Goal: Task Accomplishment & Management: Manage account settings

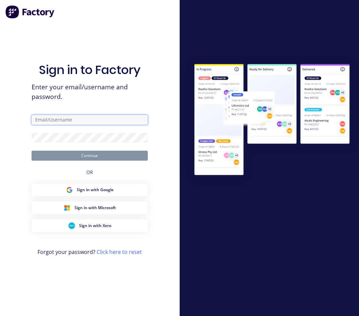
click at [91, 120] on input "text" at bounding box center [90, 120] width 116 height 10
type input "[PERSON_NAME][EMAIL_ADDRESS][DOMAIN_NAME]"
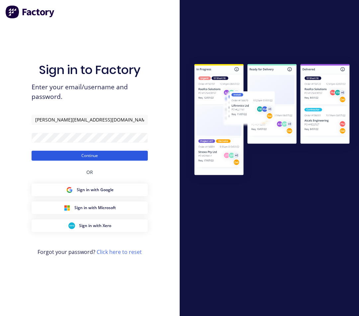
click at [79, 157] on button "Continue" at bounding box center [90, 156] width 116 height 10
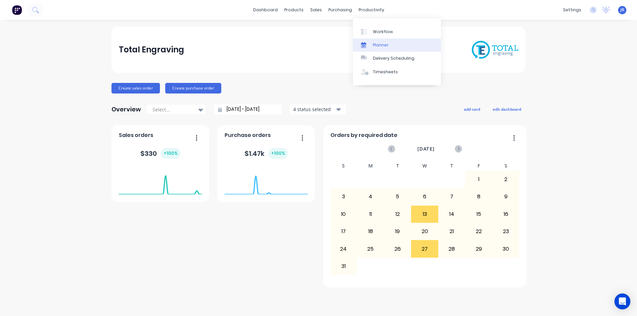
click at [358, 43] on div "Planner" at bounding box center [381, 45] width 16 height 6
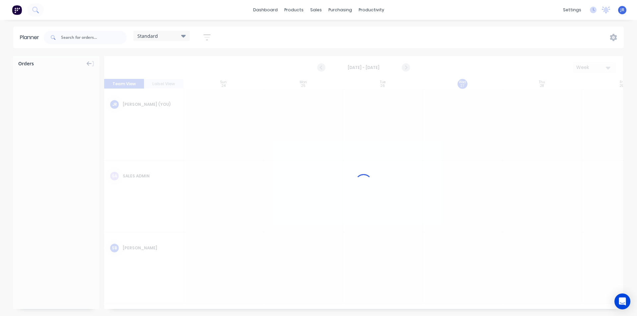
scroll to position [0, 0]
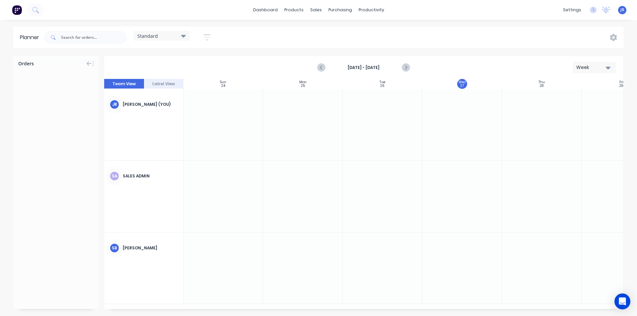
click at [166, 84] on button "Label View" at bounding box center [164, 84] width 40 height 10
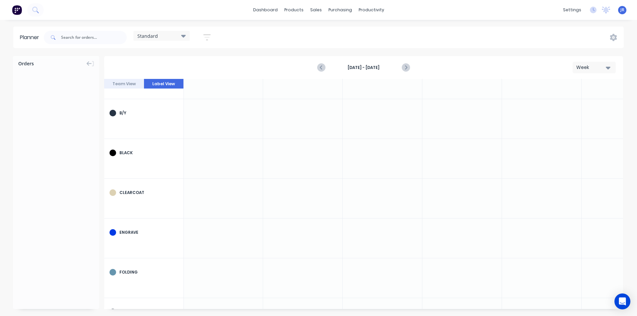
scroll to position [133, 0]
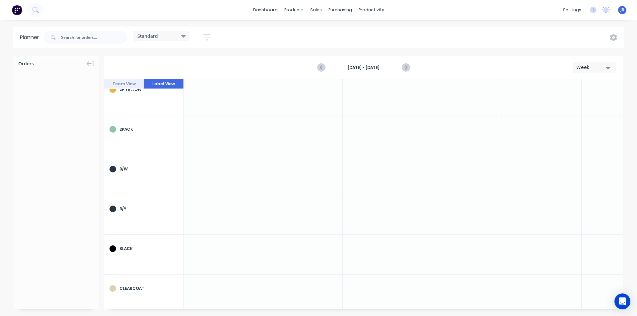
click at [358, 65] on div "Week" at bounding box center [591, 67] width 31 height 7
click at [358, 98] on div "Week" at bounding box center [583, 98] width 66 height 13
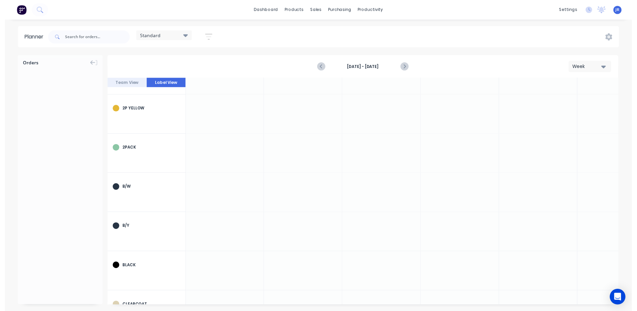
scroll to position [0, 0]
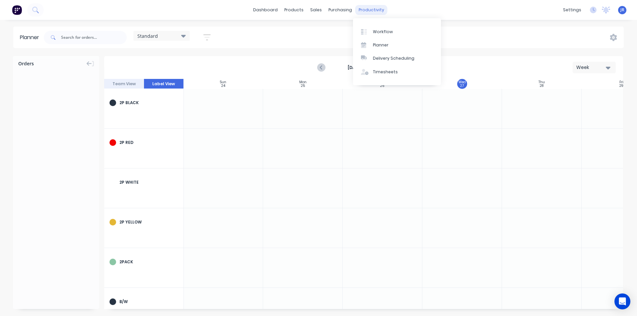
click at [358, 10] on div "productivity" at bounding box center [371, 10] width 32 height 10
click at [358, 30] on div "Workflow" at bounding box center [383, 32] width 20 height 6
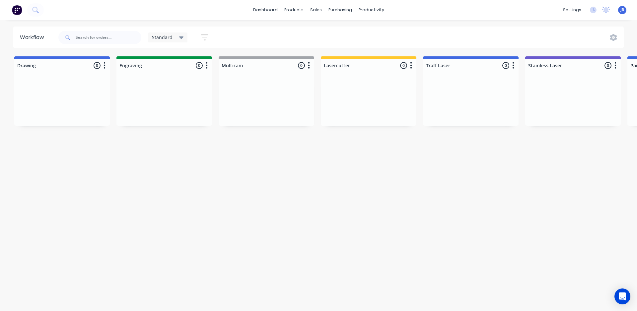
click at [208, 36] on button "button" at bounding box center [204, 37] width 21 height 13
click at [338, 39] on div "Standard Save new view None edit Standard (Default) edit default edit Show/Hide…" at bounding box center [340, 38] width 567 height 20
click at [321, 11] on div "sales" at bounding box center [316, 10] width 18 height 10
click at [338, 35] on link "Sales Orders" at bounding box center [351, 31] width 88 height 13
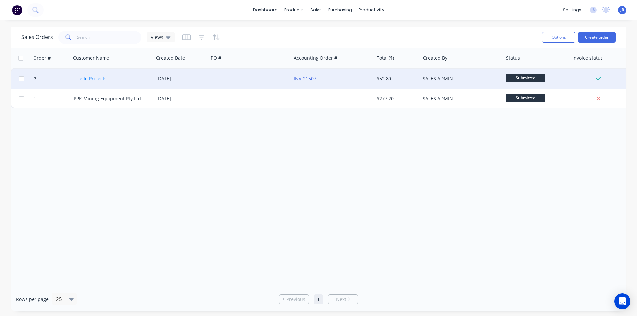
click at [83, 78] on link "Trielle Projects" at bounding box center [90, 78] width 33 height 6
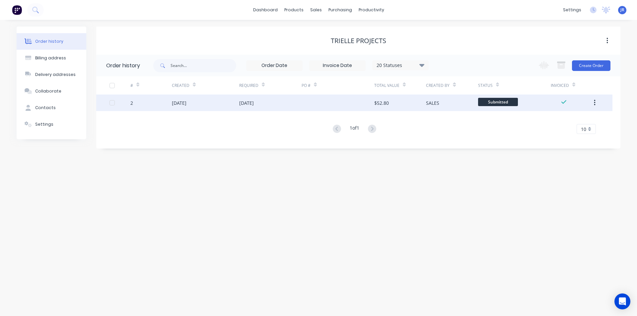
click at [223, 101] on div "[DATE]" at bounding box center [205, 103] width 67 height 17
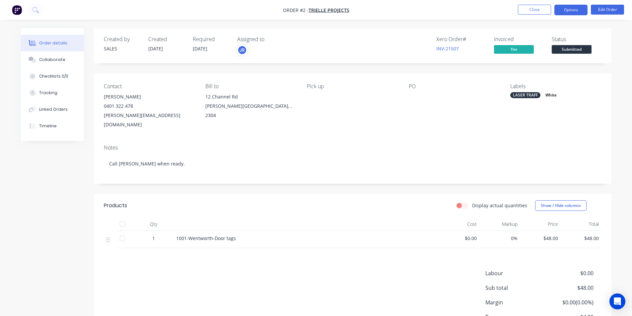
click at [358, 12] on button "Options" at bounding box center [571, 10] width 33 height 11
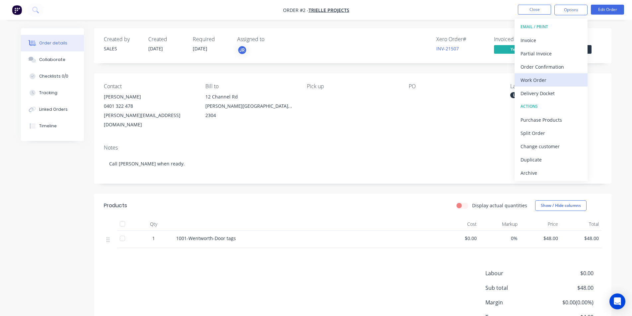
click at [358, 80] on div "Work Order" at bounding box center [551, 80] width 61 height 10
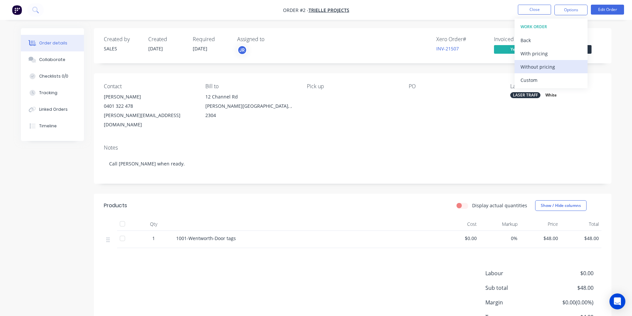
click at [358, 67] on div "Without pricing" at bounding box center [551, 67] width 61 height 10
click at [358, 68] on div "Created by SALES Created [DATE] Required [DATE] Assigned to JR Xero Order # INV…" at bounding box center [353, 192] width 518 height 328
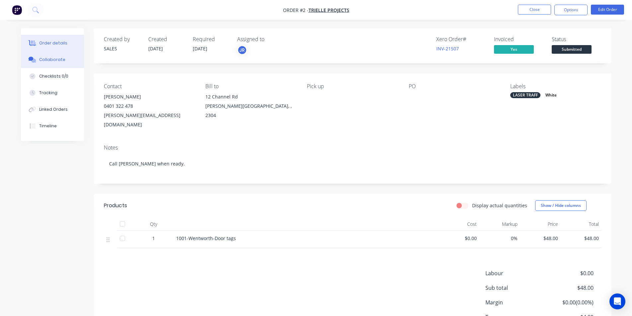
click at [48, 59] on div "Collaborate" at bounding box center [52, 60] width 26 height 6
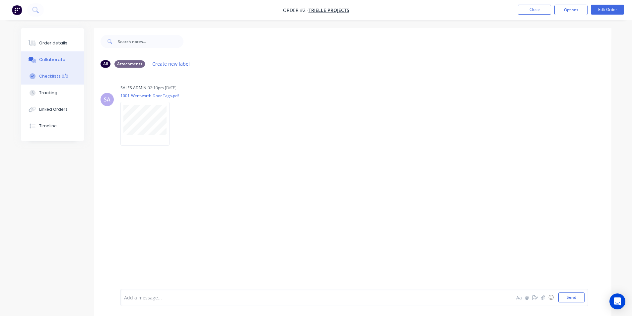
click at [52, 75] on div "Checklists 0/0" at bounding box center [53, 76] width 29 height 6
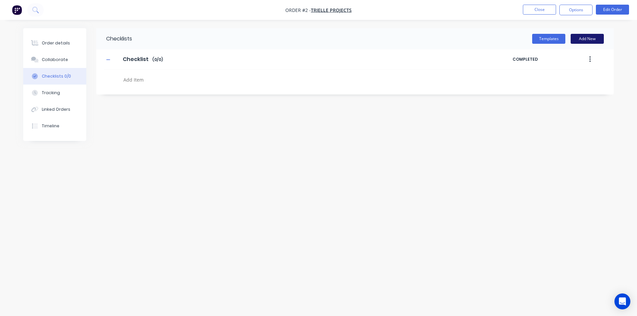
click at [358, 38] on button "Add New" at bounding box center [587, 39] width 33 height 10
drag, startPoint x: 113, startPoint y: 105, endPoint x: 119, endPoint y: 104, distance: 6.8
click at [113, 105] on input "text" at bounding box center [280, 103] width 348 height 8
click at [358, 101] on icon at bounding box center [599, 102] width 5 height 7
type textarea "x"
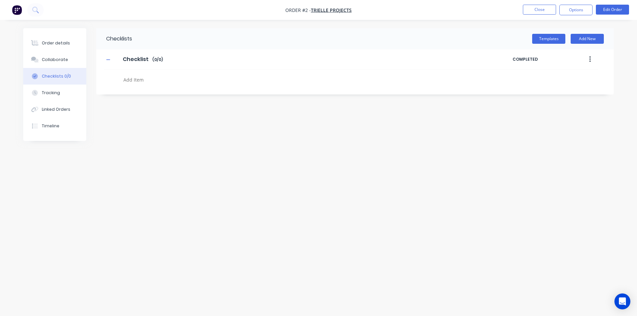
click at [358, 58] on button "button" at bounding box center [590, 59] width 16 height 12
drag, startPoint x: 542, startPoint y: 116, endPoint x: 537, endPoint y: 116, distance: 5.0
click at [358, 116] on div "Checklists Templates Add New Checklist Checklist Enter Checklist name ( 0 / 0 )…" at bounding box center [318, 145] width 591 height 235
click at [57, 57] on div "Collaborate" at bounding box center [55, 60] width 26 height 6
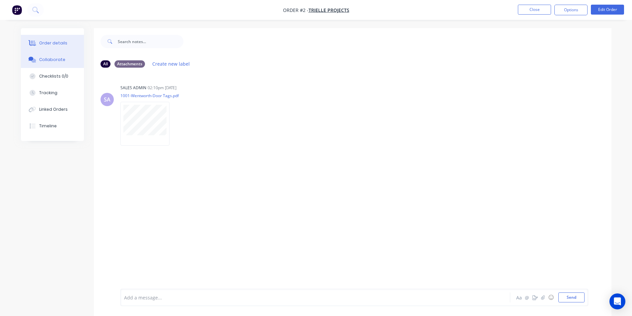
click at [64, 41] on div "Order details" at bounding box center [53, 43] width 28 height 6
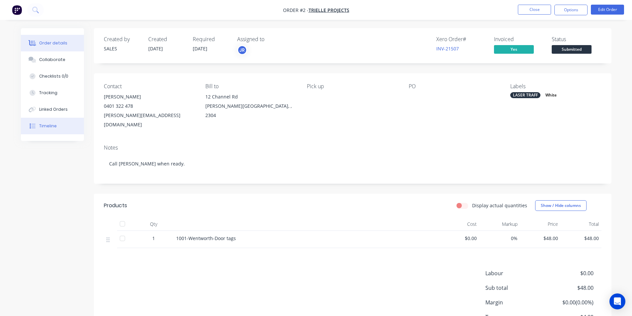
click at [50, 125] on div "Timeline" at bounding box center [48, 126] width 18 height 6
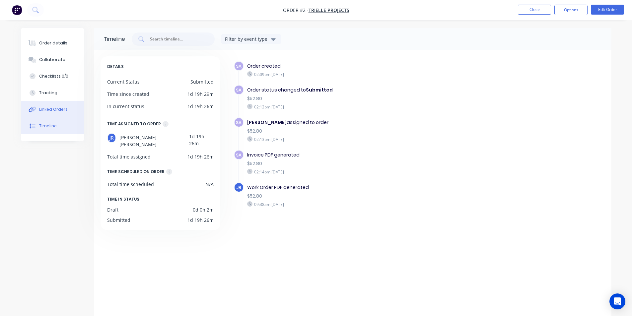
click at [45, 108] on div "Linked Orders" at bounding box center [53, 110] width 29 height 6
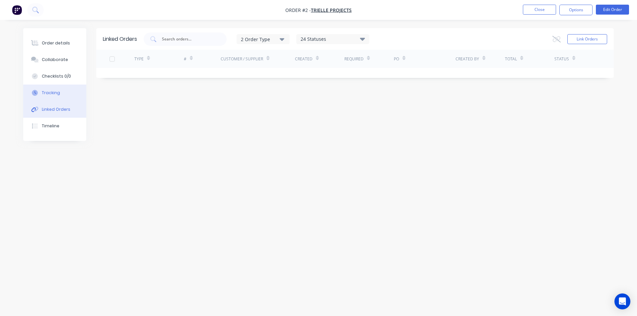
click at [47, 91] on div "Tracking" at bounding box center [51, 93] width 18 height 6
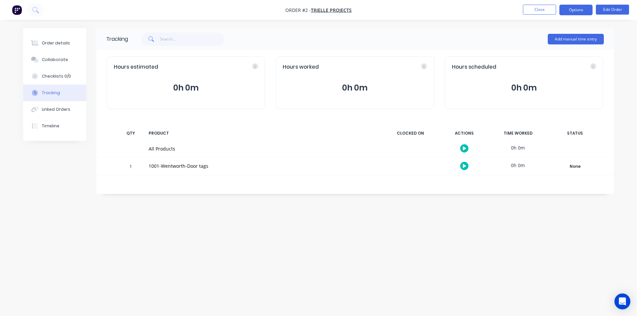
click at [358, 8] on button "Options" at bounding box center [575, 10] width 33 height 11
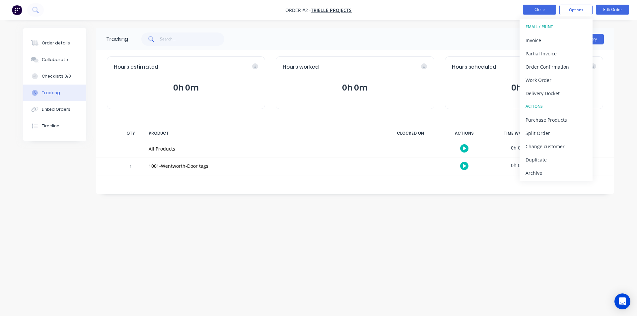
click at [358, 12] on button "Close" at bounding box center [539, 10] width 33 height 10
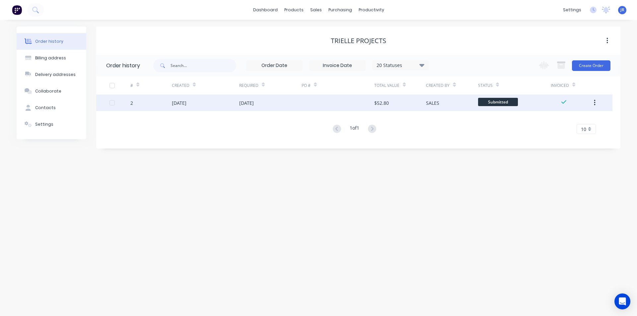
click at [112, 103] on div at bounding box center [112, 102] width 13 height 13
click at [358, 103] on button "button" at bounding box center [595, 103] width 16 height 12
click at [358, 159] on div "Order history Billing address Delivery addresses Collaborate Contacts Settings …" at bounding box center [318, 168] width 637 height 296
click at [339, 33] on div "Sales Orders" at bounding box center [340, 32] width 27 height 6
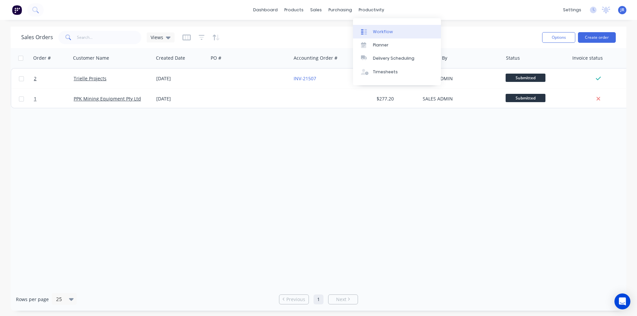
click at [358, 34] on div "Workflow" at bounding box center [383, 32] width 20 height 6
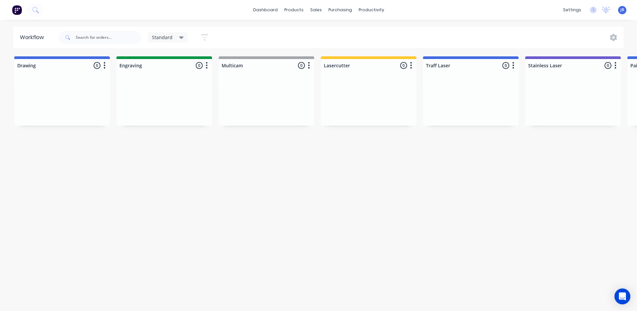
click at [103, 66] on button "button" at bounding box center [105, 66] width 8 height 8
click at [71, 102] on button "Summaries" at bounding box center [75, 101] width 66 height 11
click at [109, 163] on div "Workflow Standard Save new view None edit Standard (Default) edit default edit …" at bounding box center [318, 162] width 637 height 271
click at [167, 39] on span "Standard" at bounding box center [162, 37] width 21 height 7
click at [205, 38] on icon "button" at bounding box center [204, 37] width 5 height 1
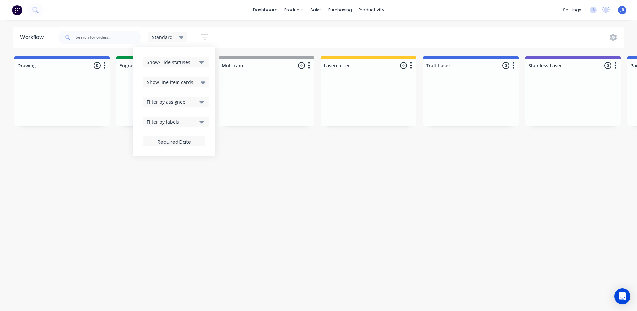
click at [186, 63] on div "Show/Hide statuses" at bounding box center [172, 62] width 50 height 7
click at [193, 62] on div "Show/Hide statuses" at bounding box center [172, 62] width 50 height 7
click at [192, 81] on div "Show line item cards" at bounding box center [176, 82] width 58 height 8
click at [180, 101] on div "Filter by assignee" at bounding box center [172, 102] width 50 height 7
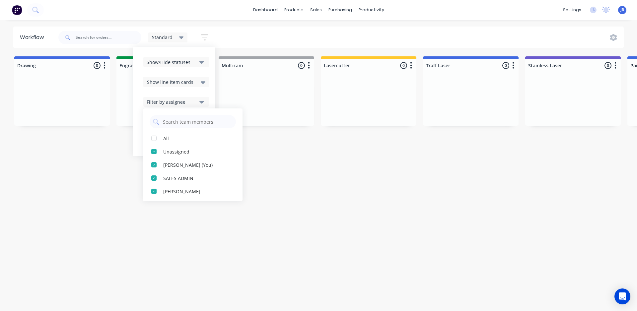
click at [179, 101] on div "Filter by assignee" at bounding box center [172, 102] width 50 height 7
click at [174, 122] on div "Filter by labels" at bounding box center [172, 121] width 50 height 7
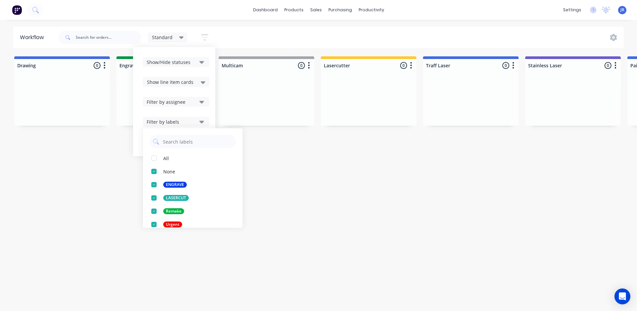
click at [180, 122] on div "Filter by labels" at bounding box center [172, 121] width 50 height 7
click at [207, 36] on icon "button" at bounding box center [204, 37] width 7 height 8
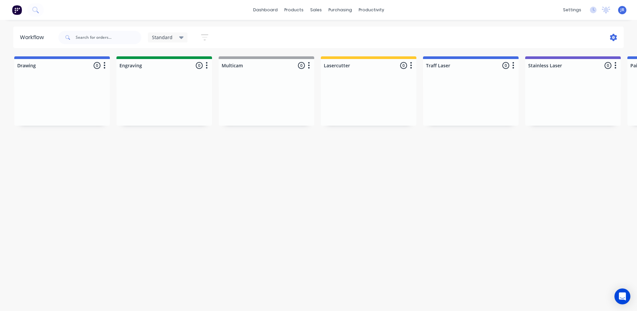
click at [358, 39] on icon at bounding box center [613, 37] width 7 height 7
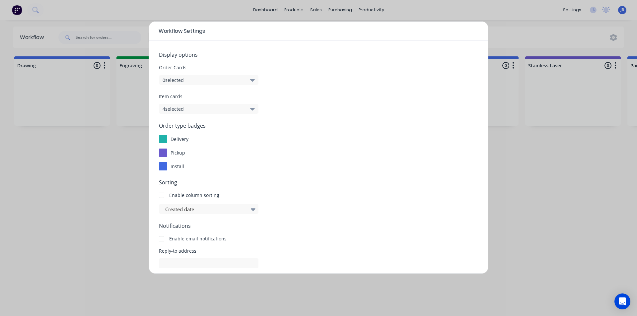
click at [199, 80] on button "0 selected" at bounding box center [209, 80] width 100 height 10
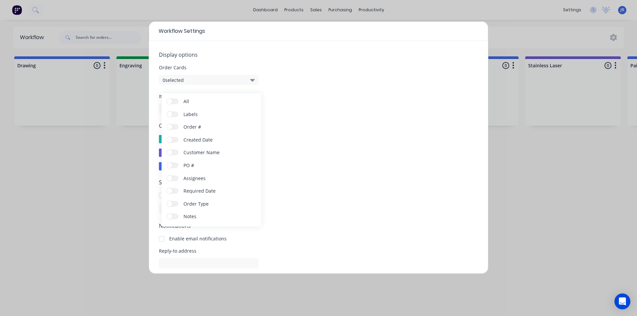
click at [217, 59] on form "Display options Order Cards 0 selected Item cards 4 selected Order type badges …" at bounding box center [318, 187] width 319 height 273
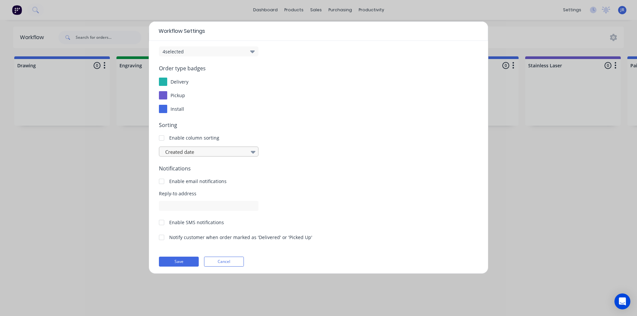
scroll to position [60, 0]
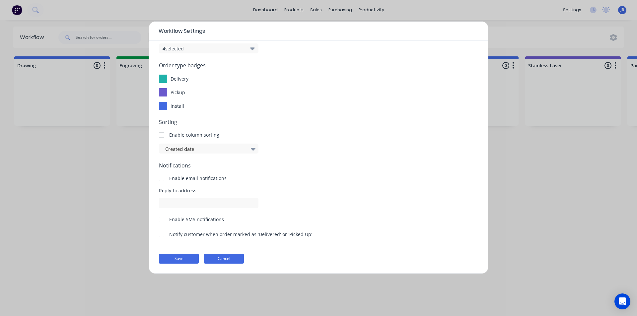
click at [226, 262] on button "Cancel" at bounding box center [224, 259] width 40 height 10
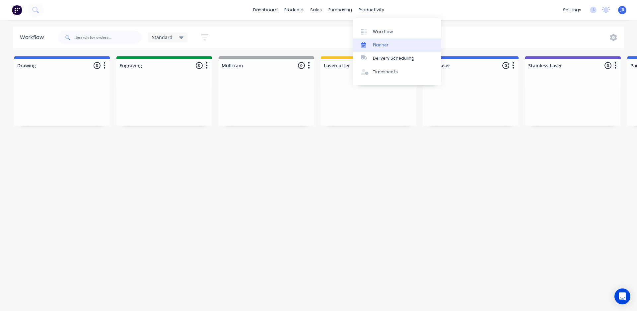
click at [358, 45] on div "Planner" at bounding box center [381, 45] width 16 height 6
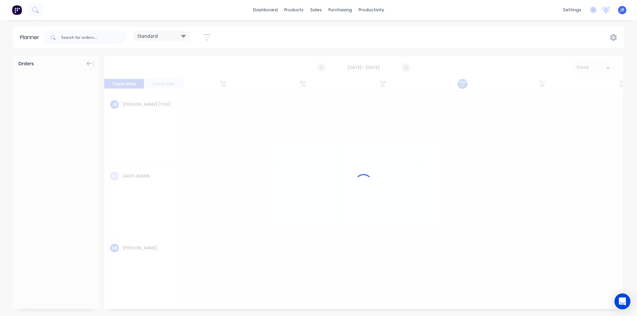
scroll to position [0, 0]
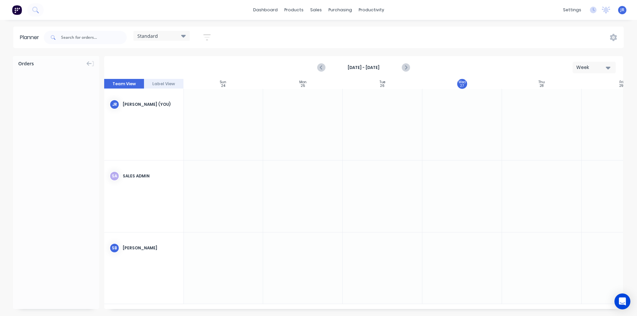
click at [160, 83] on button "Label View" at bounding box center [164, 84] width 40 height 10
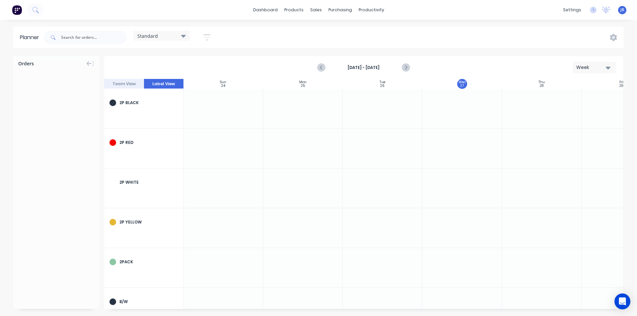
click at [358, 68] on div "Week" at bounding box center [591, 67] width 31 height 7
click at [358, 115] on div "Month" at bounding box center [583, 111] width 66 height 13
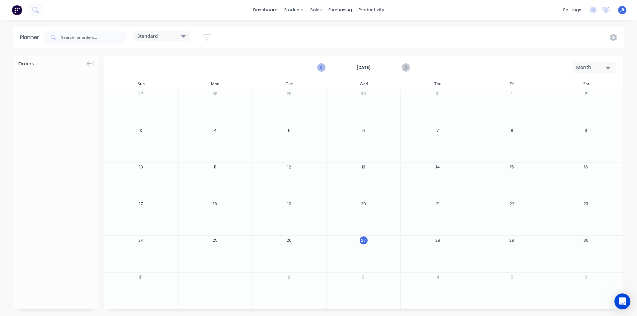
click at [321, 66] on icon "Previous page" at bounding box center [322, 68] width 8 height 8
click at [358, 68] on icon "Next page" at bounding box center [406, 68] width 8 height 8
click at [323, 69] on icon "Previous page" at bounding box center [321, 67] width 3 height 5
click at [179, 40] on div "Standard" at bounding box center [161, 36] width 56 height 10
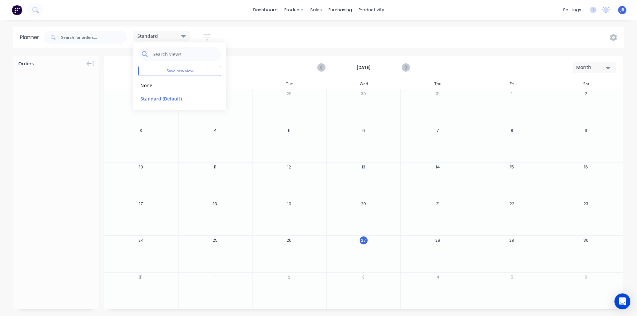
click at [261, 37] on div "Standard Save new view None edit Standard (Default) edit Show/Hide users Show/H…" at bounding box center [332, 38] width 581 height 20
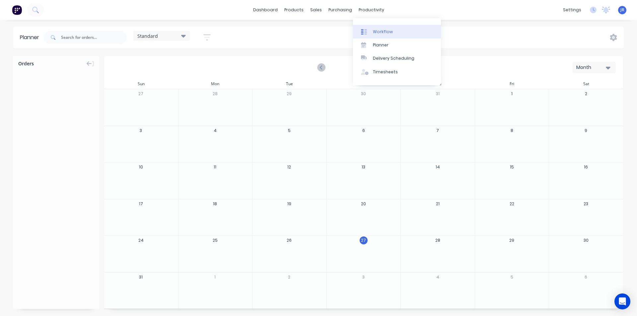
click at [358, 34] on div "Workflow" at bounding box center [383, 32] width 20 height 6
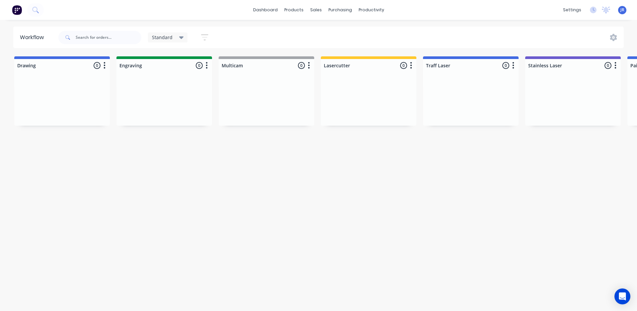
click at [66, 84] on div at bounding box center [62, 101] width 96 height 50
click at [271, 9] on link "dashboard" at bounding box center [265, 10] width 31 height 10
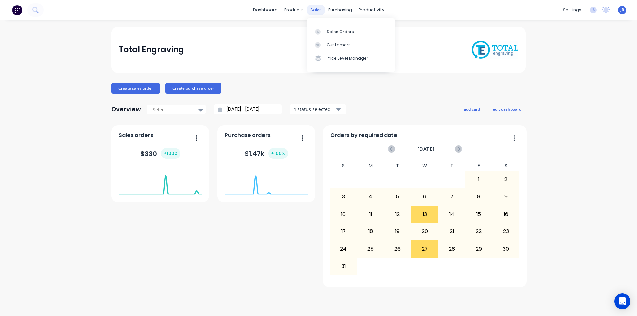
click at [319, 10] on div "sales" at bounding box center [316, 10] width 18 height 10
click at [332, 29] on div "Sales Orders" at bounding box center [340, 32] width 27 height 6
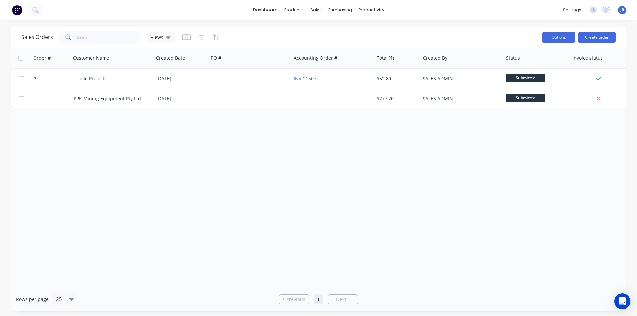
click at [358, 37] on button "Options" at bounding box center [558, 37] width 33 height 11
drag, startPoint x: 397, startPoint y: 135, endPoint x: 206, endPoint y: 60, distance: 205.0
click at [358, 135] on div "Order # Customer Name Created Date PO # Accounting Order # Total ($) Created By…" at bounding box center [319, 168] width 616 height 240
click at [185, 38] on icon "button" at bounding box center [187, 37] width 8 height 7
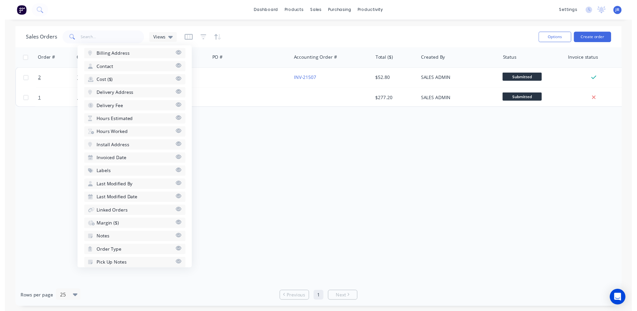
scroll to position [234, 0]
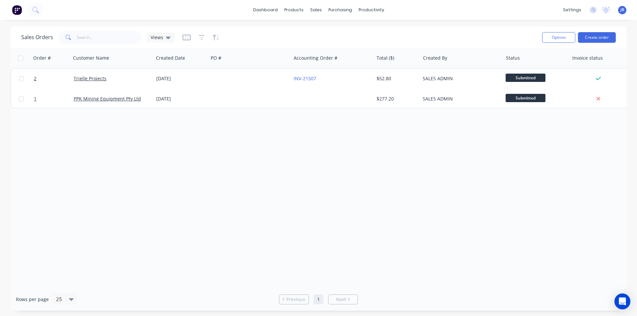
click at [332, 177] on div "Order # Customer Name Created Date PO # Accounting Order # Total ($) Created By…" at bounding box center [319, 168] width 616 height 240
click at [216, 35] on icon "button" at bounding box center [216, 37] width 8 height 7
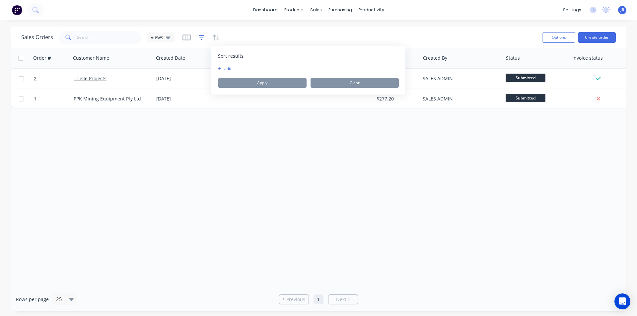
click at [200, 37] on icon "button" at bounding box center [201, 37] width 4 height 1
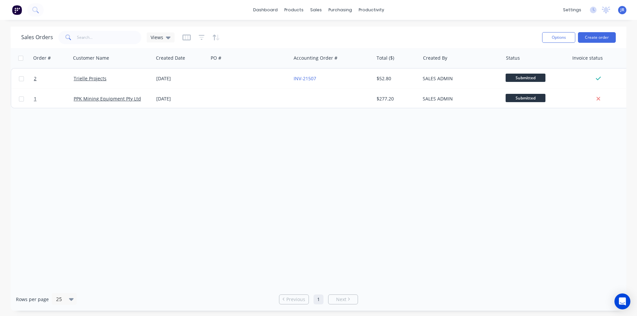
click at [233, 26] on div "dashboard products sales purchasing productivity dashboard products Product Cat…" at bounding box center [318, 158] width 637 height 316
click at [201, 38] on icon "button" at bounding box center [202, 37] width 6 height 7
click at [239, 27] on div "Sales Orders Views Options Create order" at bounding box center [319, 38] width 616 height 22
click at [166, 38] on icon at bounding box center [168, 37] width 5 height 7
click at [162, 105] on button "Drafts" at bounding box center [187, 108] width 76 height 8
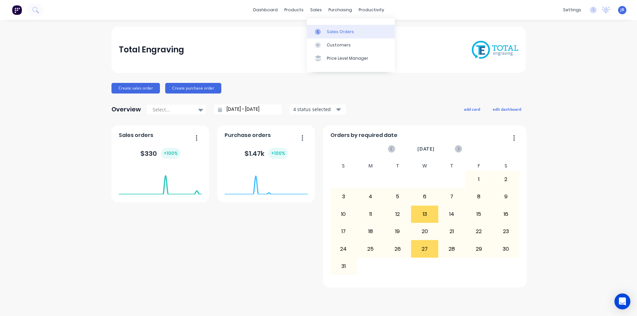
click at [329, 31] on div "Sales Orders" at bounding box center [340, 32] width 27 height 6
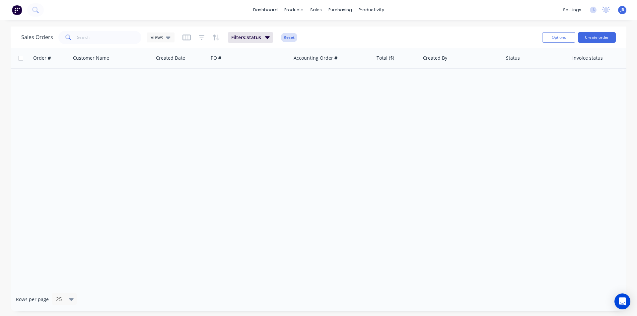
click at [290, 37] on button "Reset" at bounding box center [289, 37] width 16 height 9
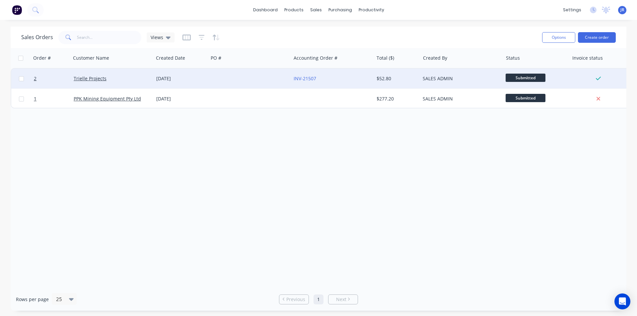
click at [21, 77] on input "checkbox" at bounding box center [21, 78] width 5 height 5
checkbox input "true"
click at [358, 35] on button "Options" at bounding box center [558, 37] width 33 height 11
click at [358, 51] on div "Change Status" at bounding box center [538, 54] width 61 height 10
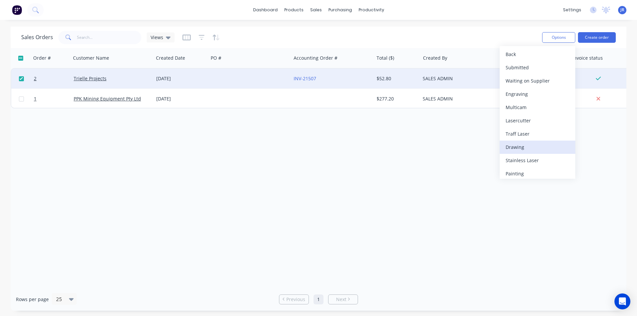
click at [358, 147] on div "Drawing" at bounding box center [538, 147] width 64 height 10
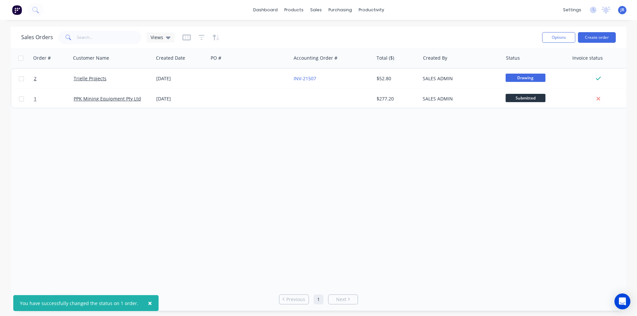
click at [147, 198] on div "Order # Customer Name Created Date PO # Accounting Order # Total ($) Created By…" at bounding box center [319, 168] width 616 height 240
click at [358, 31] on div "Workflow" at bounding box center [383, 32] width 20 height 6
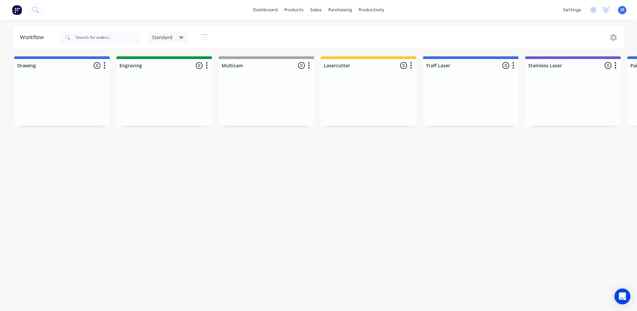
click at [50, 104] on div at bounding box center [62, 101] width 96 height 50
click at [94, 93] on div at bounding box center [62, 101] width 96 height 50
drag, startPoint x: 76, startPoint y: 102, endPoint x: 101, endPoint y: 99, distance: 25.1
click at [76, 103] on div at bounding box center [62, 101] width 96 height 50
click at [335, 32] on div "Sales Orders" at bounding box center [340, 32] width 27 height 6
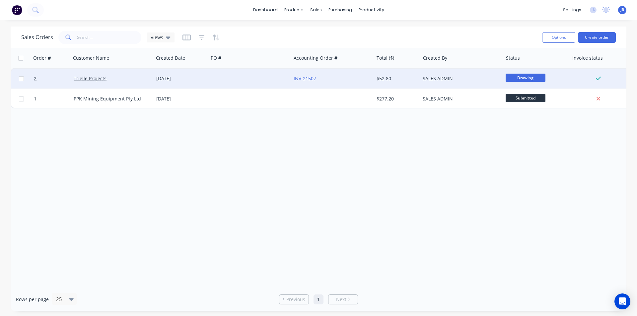
click at [358, 77] on span "Drawing" at bounding box center [526, 78] width 40 height 8
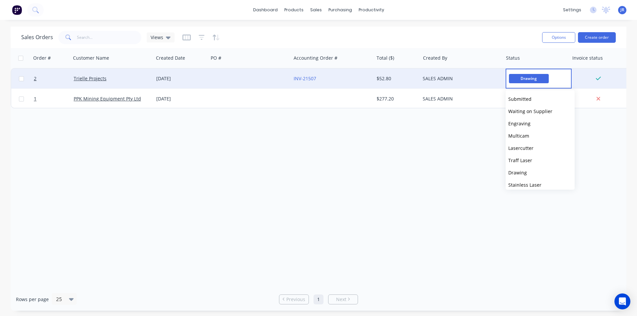
click at [358, 173] on div "Order # Customer Name Created Date PO # Accounting Order # Total ($) Created By…" at bounding box center [319, 168] width 616 height 240
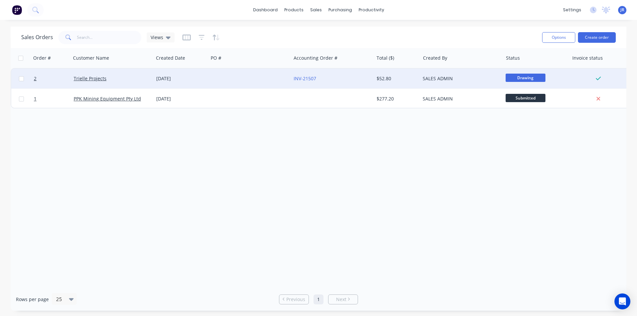
click at [358, 165] on div "Order # Customer Name Created Date PO # Accounting Order # Total ($) Created By…" at bounding box center [319, 168] width 616 height 240
click at [358, 9] on div "productivity" at bounding box center [371, 10] width 32 height 10
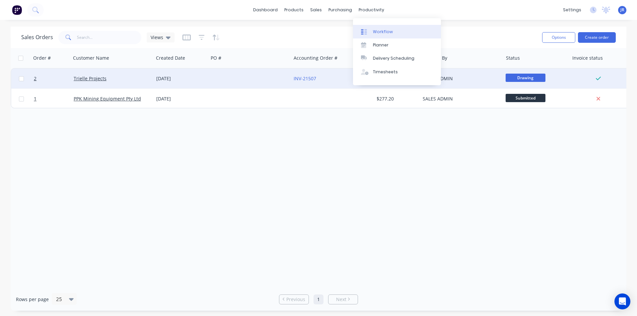
click at [358, 31] on div "Workflow" at bounding box center [383, 32] width 20 height 6
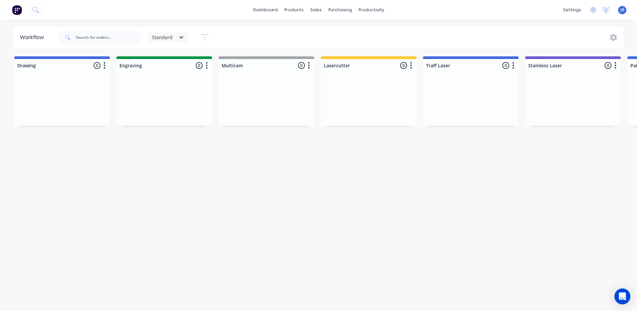
click at [69, 98] on div at bounding box center [62, 101] width 96 height 50
click at [183, 38] on div "Standard" at bounding box center [168, 38] width 40 height 10
drag, startPoint x: 234, startPoint y: 36, endPoint x: 205, endPoint y: 37, distance: 28.6
click at [233, 36] on div "Standard Save new view None edit Standard (Default) edit default edit Show/Hide…" at bounding box center [340, 38] width 567 height 20
click at [205, 37] on icon "button" at bounding box center [204, 37] width 5 height 1
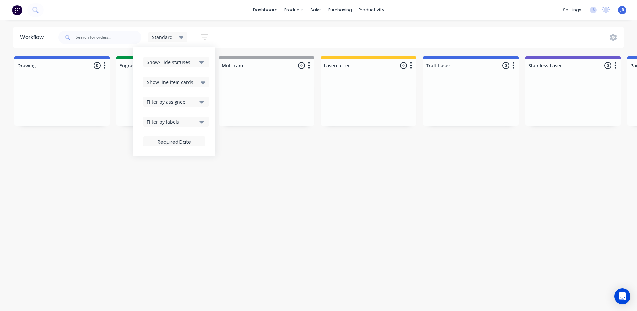
click at [200, 63] on icon "button" at bounding box center [201, 61] width 5 height 7
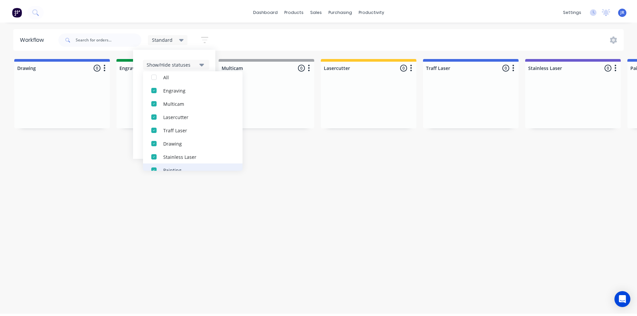
scroll to position [113, 0]
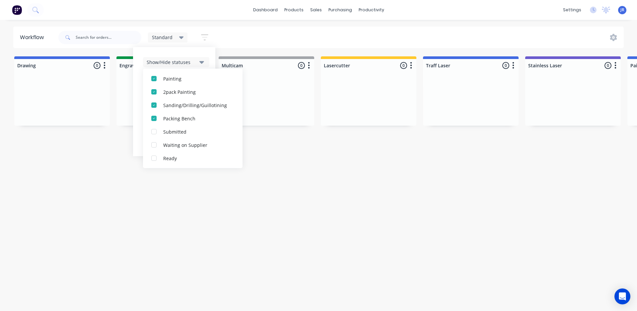
click at [184, 197] on div "Workflow Standard Save new view None edit Standard (Default) edit default edit …" at bounding box center [318, 162] width 637 height 271
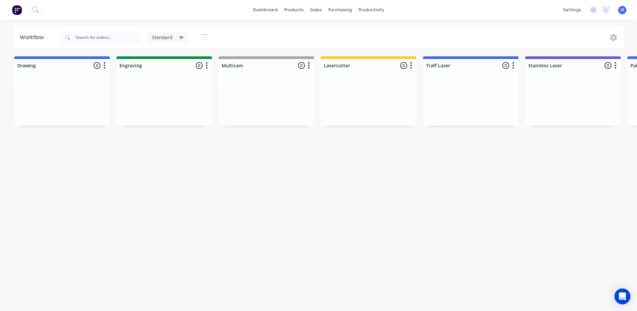
click at [358, 39] on div at bounding box center [615, 37] width 17 height 7
click at [358, 38] on icon at bounding box center [613, 37] width 7 height 7
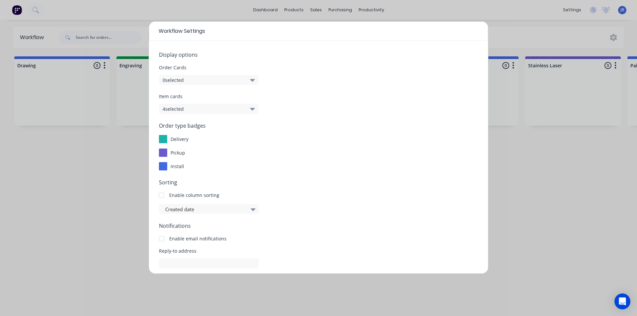
click at [199, 82] on button "0 selected" at bounding box center [209, 80] width 100 height 10
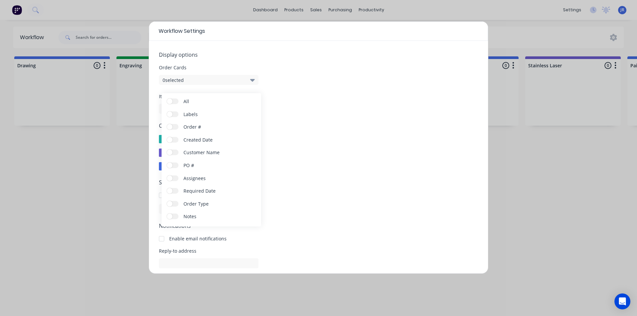
click at [210, 82] on button "0 selected" at bounding box center [209, 80] width 100 height 10
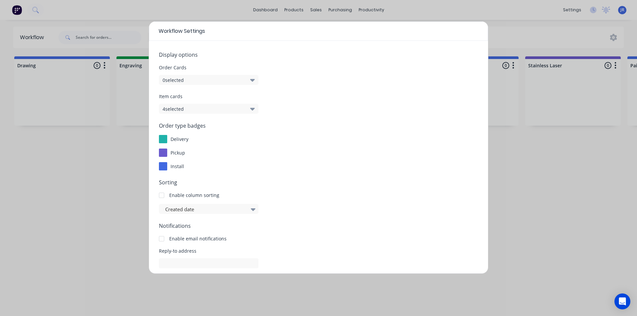
click at [209, 108] on button "4 selected" at bounding box center [209, 109] width 100 height 10
click at [207, 109] on button "4 selected" at bounding box center [209, 109] width 100 height 10
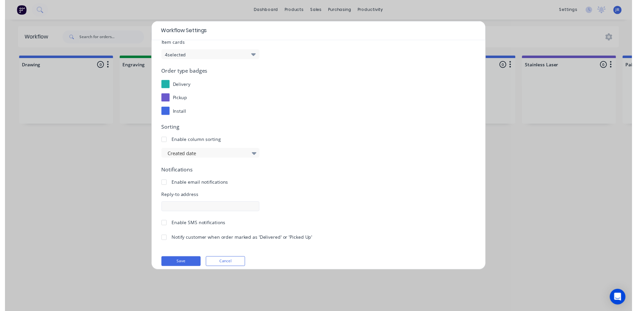
scroll to position [60, 0]
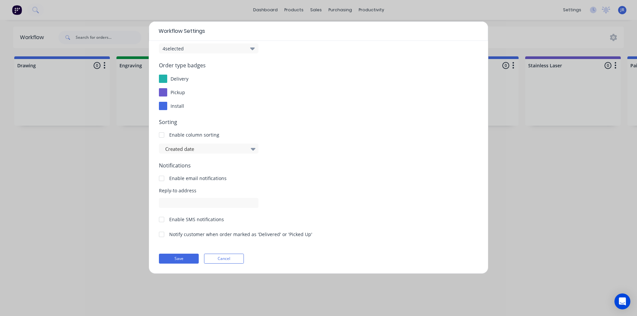
click at [161, 135] on div at bounding box center [161, 134] width 13 height 13
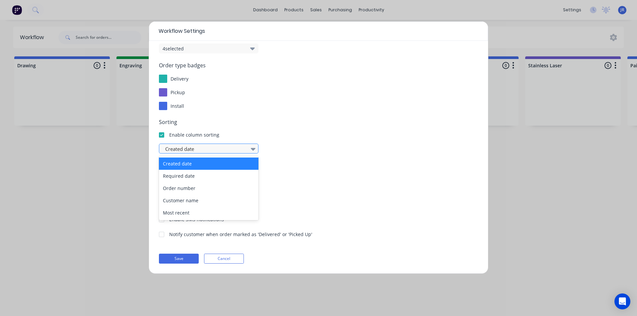
click at [215, 151] on div at bounding box center [206, 149] width 82 height 8
click at [197, 177] on div "Required date" at bounding box center [209, 176] width 100 height 12
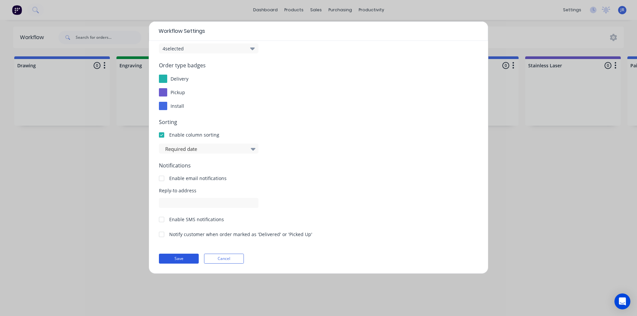
click at [180, 258] on button "Save" at bounding box center [179, 259] width 40 height 10
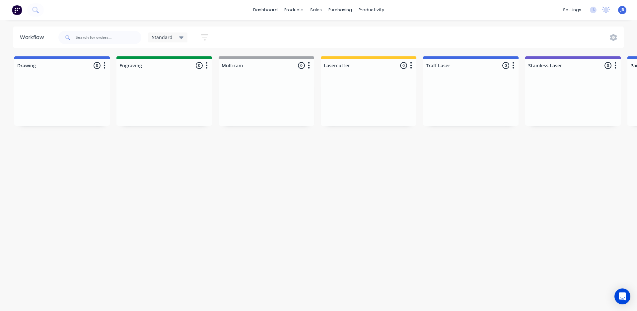
click at [105, 149] on div "Workflow Standard Save new view None edit Standard (Default) edit default edit …" at bounding box center [318, 162] width 637 height 271
click at [76, 88] on div at bounding box center [62, 101] width 96 height 50
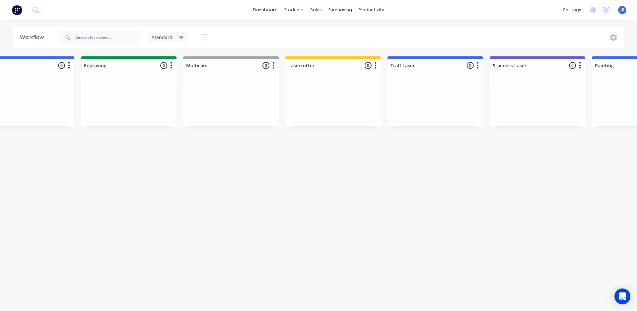
scroll to position [0, 0]
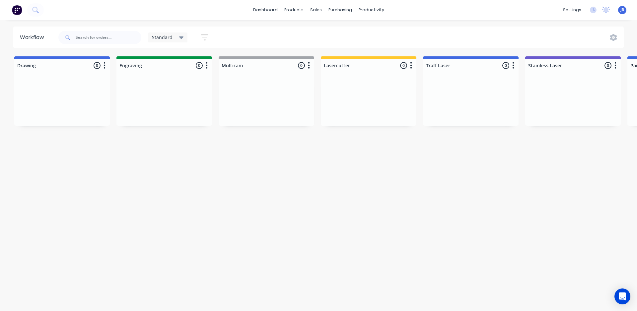
drag, startPoint x: 70, startPoint y: 218, endPoint x: 47, endPoint y: 87, distance: 133.3
click at [70, 218] on div "Workflow Standard Save new view None edit Standard (Default) edit default edit …" at bounding box center [318, 162] width 637 height 271
click at [98, 100] on div at bounding box center [62, 101] width 96 height 50
click at [104, 67] on icon "button" at bounding box center [105, 65] width 2 height 8
click at [63, 103] on button "Summaries" at bounding box center [75, 101] width 66 height 11
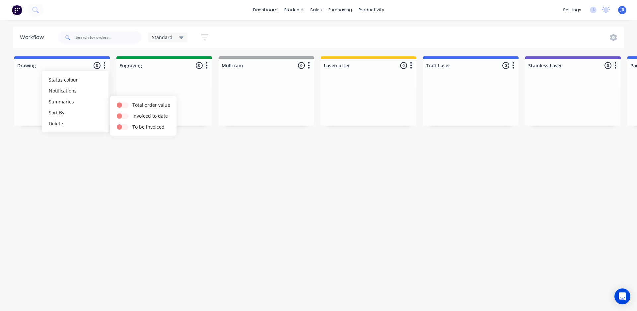
drag, startPoint x: 79, startPoint y: 157, endPoint x: 71, endPoint y: 142, distance: 17.2
click at [78, 157] on div "Workflow Standard Save new view None edit Standard (Default) edit default edit …" at bounding box center [318, 162] width 637 height 271
click at [104, 69] on icon "button" at bounding box center [105, 65] width 2 height 7
click at [71, 116] on button "Sort By" at bounding box center [75, 112] width 66 height 11
click at [138, 129] on date "Required date" at bounding box center [143, 126] width 66 height 11
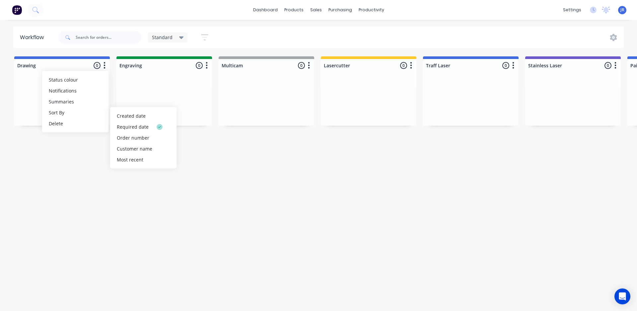
click at [63, 155] on div "Workflow Standard Save new view None edit Standard (Default) edit default edit …" at bounding box center [318, 162] width 637 height 271
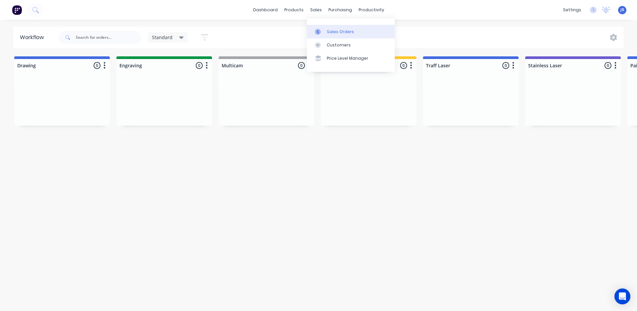
click at [333, 29] on div "Sales Orders" at bounding box center [340, 32] width 27 height 6
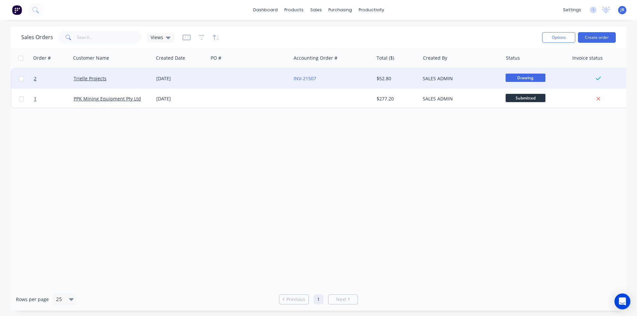
click at [21, 79] on input "checkbox" at bounding box center [21, 78] width 5 height 5
checkbox input "true"
click at [170, 37] on div "Views" at bounding box center [161, 38] width 28 height 10
click at [353, 215] on div "Order # Customer Name Created Date PO # Accounting Order # Total ($) Created By…" at bounding box center [319, 168] width 616 height 240
click at [557, 32] on button "Options" at bounding box center [558, 37] width 33 height 11
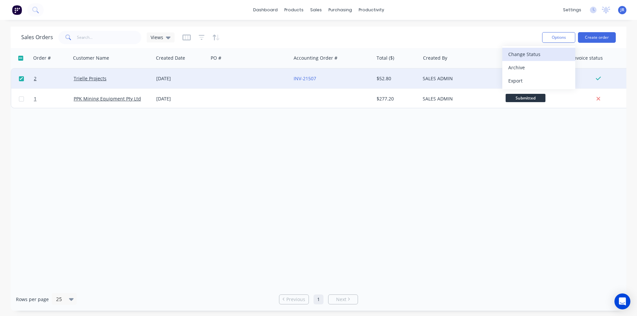
click at [519, 60] on button "Change Status" at bounding box center [538, 54] width 73 height 13
click at [450, 172] on div "Order # Customer Name Created Date PO # Accounting Order # Total ($) Created By…" at bounding box center [319, 168] width 616 height 240
click at [522, 76] on span "Drawing" at bounding box center [526, 78] width 40 height 8
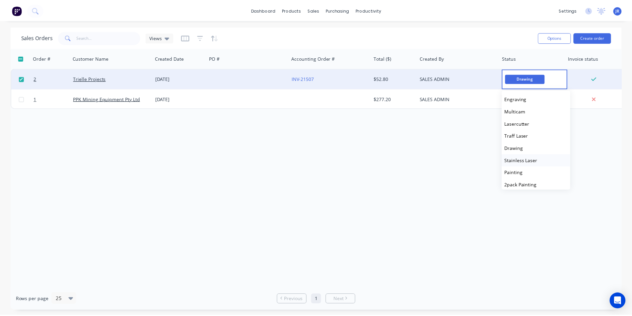
scroll to position [90, 0]
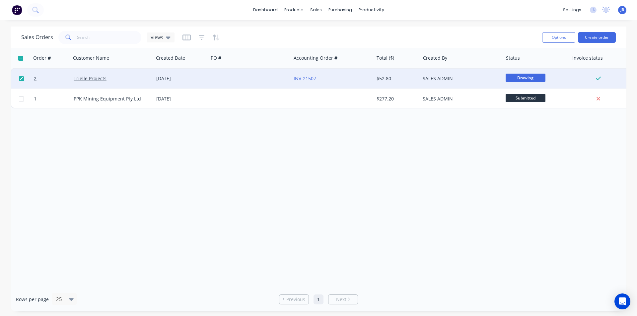
drag, startPoint x: 432, startPoint y: 165, endPoint x: 485, endPoint y: 167, distance: 53.1
click at [432, 165] on div "Order # Customer Name Created Date PO # Accounting Order # Total ($) Created By…" at bounding box center [319, 168] width 616 height 240
click at [376, 77] on div "$52.80" at bounding box center [397, 79] width 46 height 20
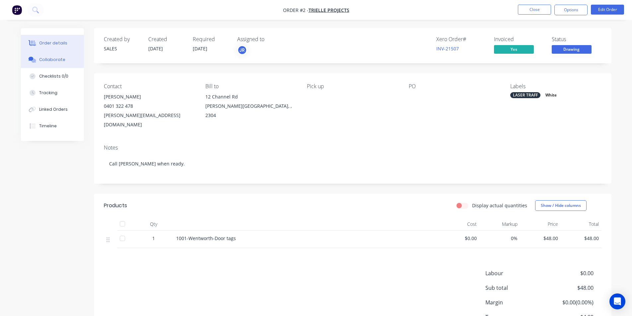
click at [52, 60] on div "Collaborate" at bounding box center [52, 60] width 26 height 6
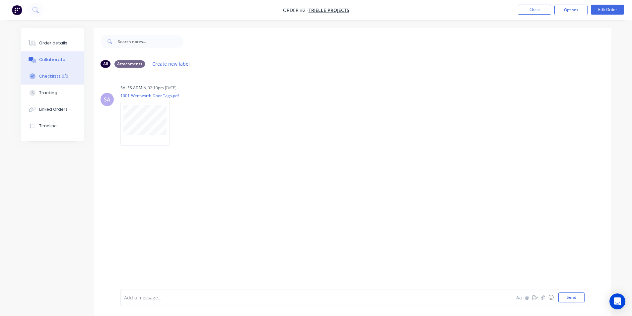
click at [53, 78] on div "Checklists 0/0" at bounding box center [53, 76] width 29 height 6
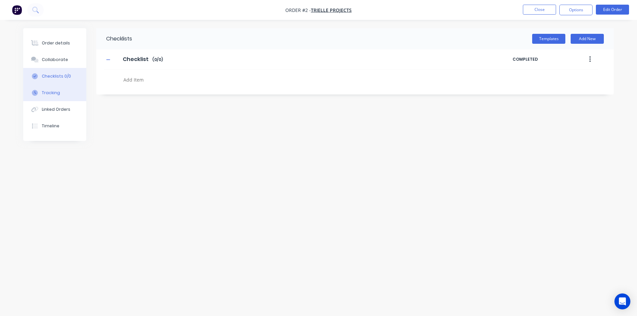
click at [51, 95] on div "Tracking" at bounding box center [51, 93] width 18 height 6
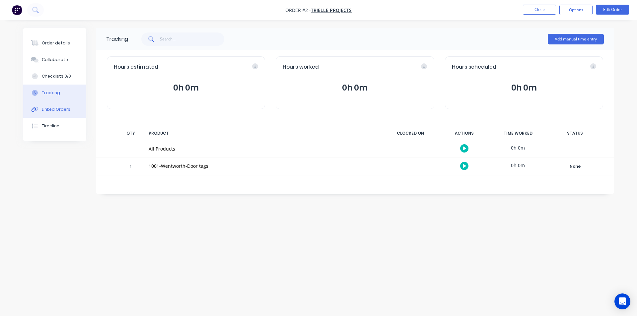
click at [54, 110] on div "Linked Orders" at bounding box center [56, 110] width 29 height 6
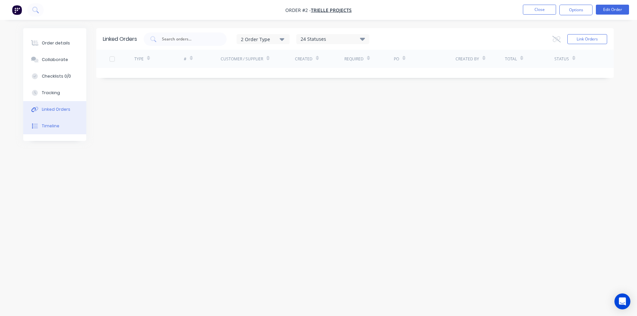
click at [54, 124] on div "Timeline" at bounding box center [51, 126] width 18 height 6
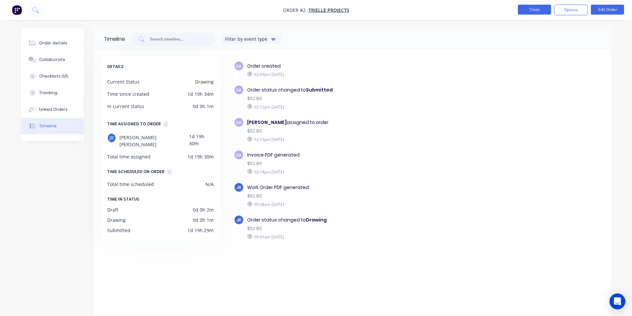
click at [526, 8] on button "Close" at bounding box center [534, 10] width 33 height 10
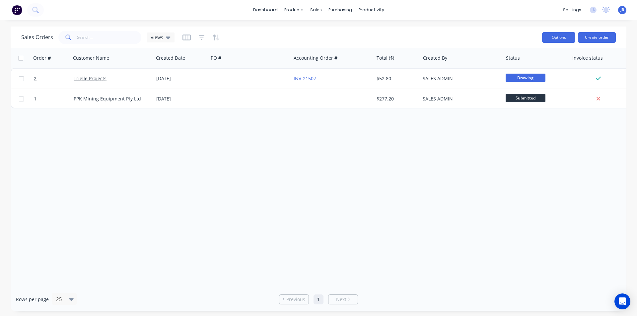
click at [557, 40] on button "Options" at bounding box center [558, 37] width 33 height 11
click at [511, 142] on div "Order # Customer Name Created Date PO # Accounting Order # Total ($) Created By…" at bounding box center [319, 168] width 616 height 240
click at [371, 10] on div "productivity" at bounding box center [371, 10] width 32 height 10
click at [381, 31] on div "Workflow" at bounding box center [383, 32] width 20 height 6
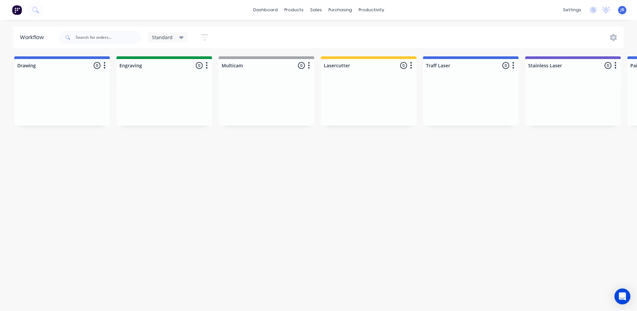
click at [81, 94] on div at bounding box center [62, 101] width 96 height 50
click at [372, 10] on div "productivity" at bounding box center [371, 10] width 32 height 10
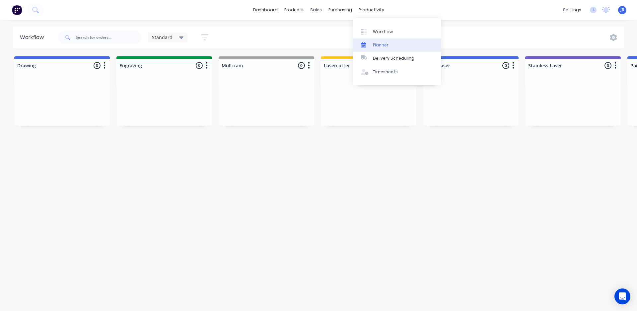
click at [374, 42] on div "Planner" at bounding box center [381, 45] width 16 height 6
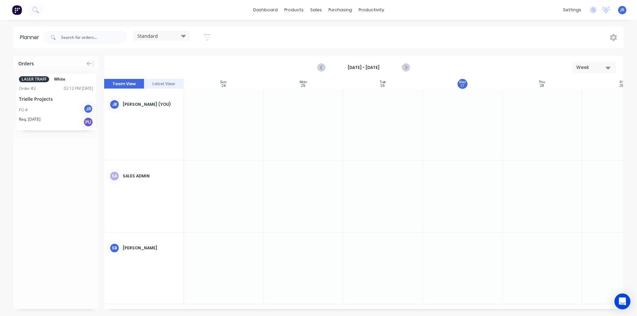
scroll to position [0, 0]
click at [160, 82] on button "Label View" at bounding box center [164, 84] width 40 height 10
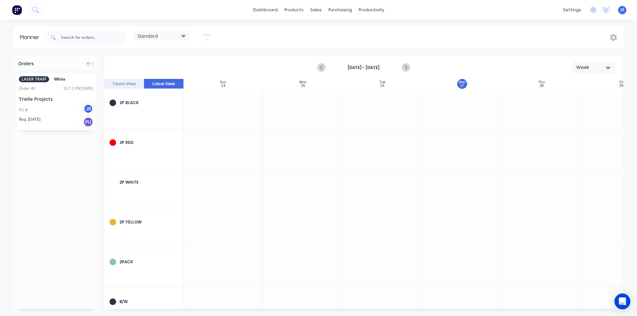
click at [48, 108] on div "PO # JR" at bounding box center [56, 110] width 74 height 13
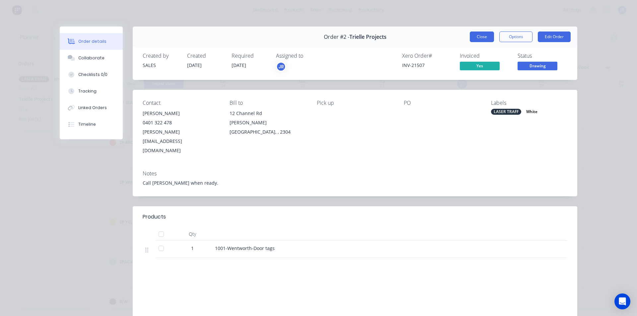
click at [489, 38] on button "Close" at bounding box center [482, 37] width 24 height 11
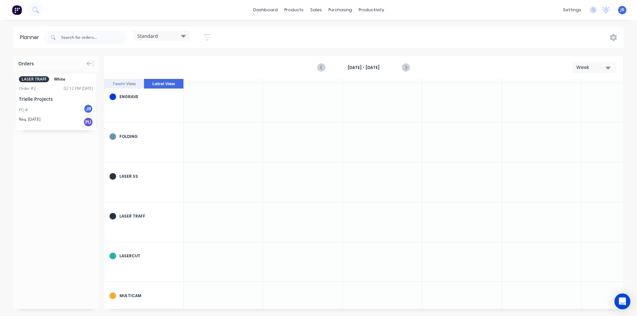
scroll to position [365, 0]
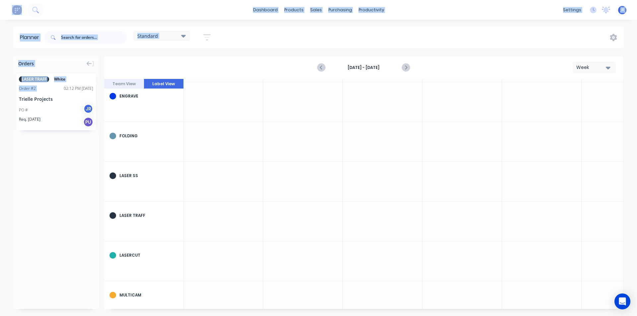
drag, startPoint x: 60, startPoint y: 90, endPoint x: 219, endPoint y: 218, distance: 204.4
click at [219, 218] on div "Orders LASER TRAFF White Order # 2 02:12 PM 25/08/25 Trielle Projects PO # JR R…" at bounding box center [318, 186] width 637 height 260
click at [38, 157] on div "Orders LASER TRAFF White Order # 2 02:12 PM 25/08/25 Trielle Projects PO # JR R…" at bounding box center [56, 182] width 86 height 253
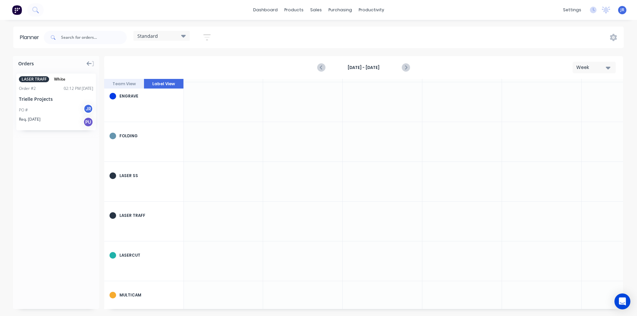
click at [89, 63] on icon at bounding box center [89, 64] width 5 height 6
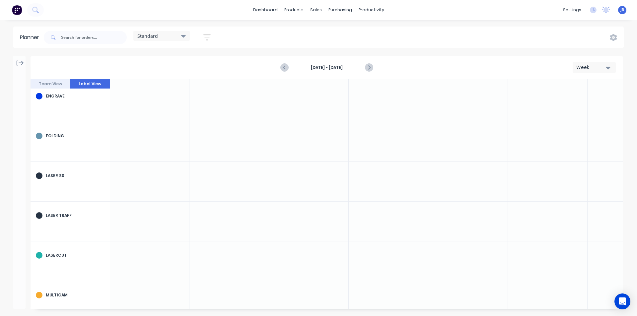
click at [22, 62] on div at bounding box center [19, 61] width 13 height 11
click at [22, 62] on icon at bounding box center [21, 63] width 5 height 6
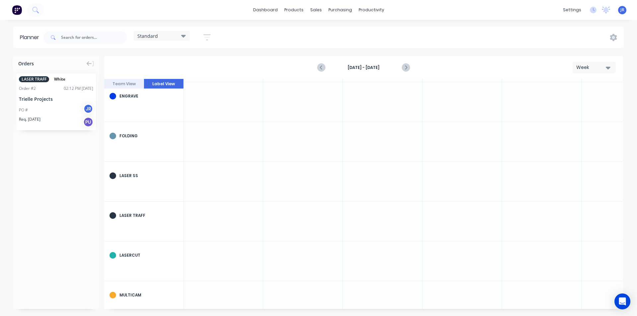
click at [39, 78] on span "LASER TRAFF" at bounding box center [34, 79] width 30 height 6
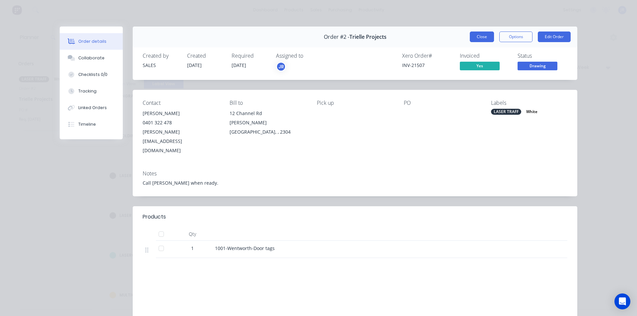
drag, startPoint x: 475, startPoint y: 35, endPoint x: 456, endPoint y: 48, distance: 22.9
click at [475, 36] on button "Close" at bounding box center [482, 37] width 24 height 11
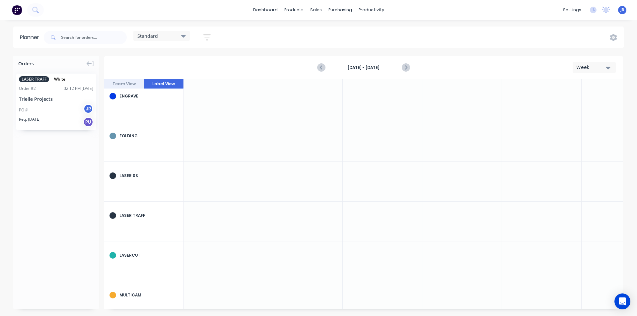
click at [132, 216] on div "LASER TRAFF" at bounding box center [148, 216] width 59 height 6
click at [206, 225] on div at bounding box center [224, 221] width 80 height 39
drag, startPoint x: 604, startPoint y: 68, endPoint x: 600, endPoint y: 75, distance: 8.0
click at [603, 68] on div "Week" at bounding box center [591, 67] width 31 height 7
click at [570, 111] on div "Month" at bounding box center [583, 111] width 66 height 13
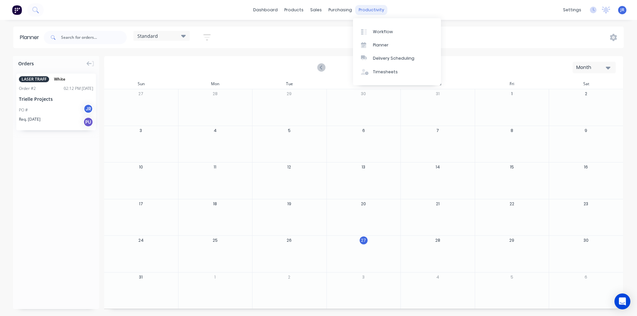
click at [364, 11] on div "productivity" at bounding box center [371, 10] width 32 height 10
click at [375, 31] on div "Workflow" at bounding box center [383, 32] width 20 height 6
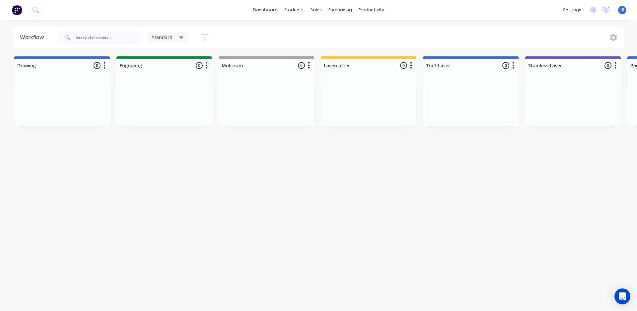
click at [474, 94] on div at bounding box center [471, 101] width 96 height 50
click at [334, 33] on div "Sales Orders" at bounding box center [340, 32] width 27 height 6
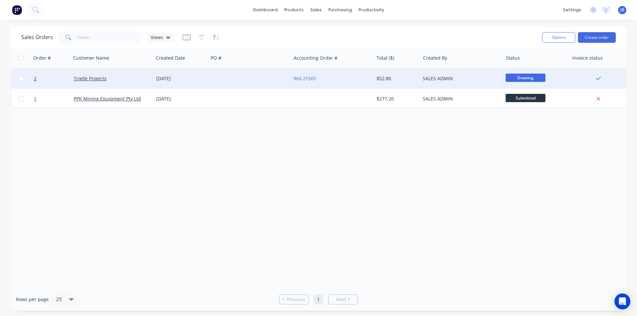
click at [526, 79] on span "Drawing" at bounding box center [526, 78] width 40 height 8
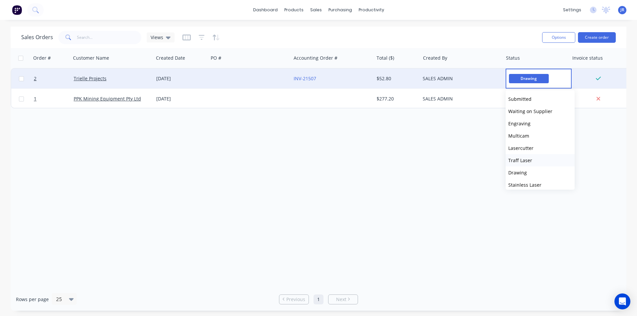
click at [530, 162] on span "Traff Laser" at bounding box center [520, 160] width 24 height 6
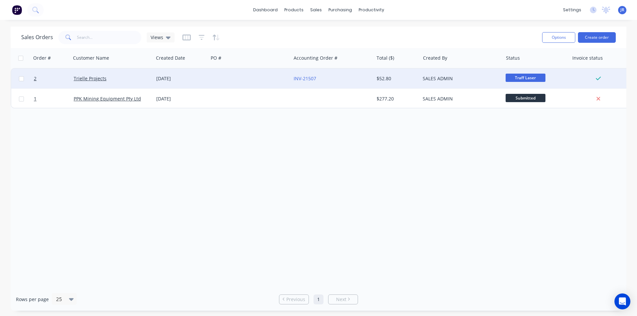
drag, startPoint x: 492, startPoint y: 136, endPoint x: 497, endPoint y: 128, distance: 9.7
click at [493, 137] on div "Order # Customer Name Created Date PO # Accounting Order # Total ($) Created By…" at bounding box center [319, 168] width 616 height 240
click at [368, 8] on div "productivity" at bounding box center [371, 10] width 32 height 10
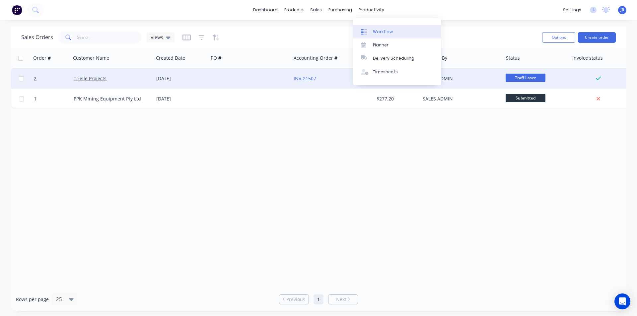
click at [383, 28] on link "Workflow" at bounding box center [397, 31] width 88 height 13
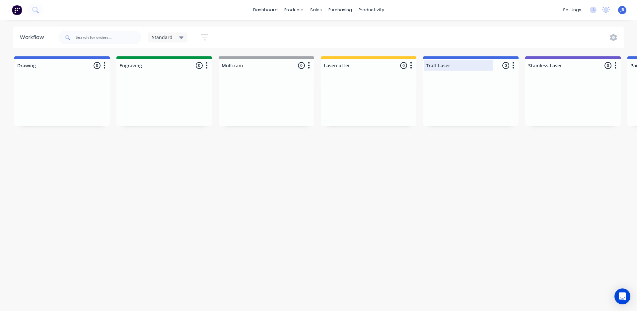
click at [457, 62] on div at bounding box center [471, 65] width 96 height 13
drag, startPoint x: 481, startPoint y: 85, endPoint x: 493, endPoint y: 81, distance: 12.7
click at [484, 85] on div at bounding box center [471, 101] width 96 height 50
click at [513, 69] on icon "button" at bounding box center [513, 65] width 2 height 8
click at [482, 78] on span "Status colour" at bounding box center [472, 79] width 29 height 7
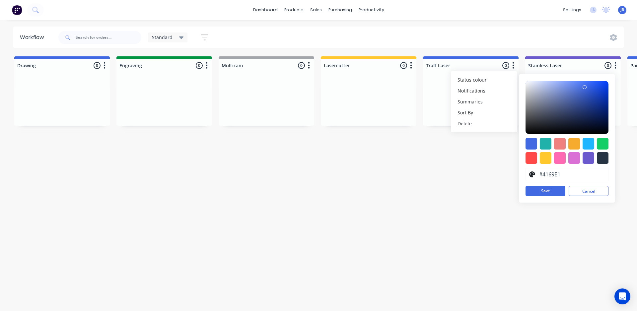
drag, startPoint x: 454, startPoint y: 205, endPoint x: 453, endPoint y: 189, distance: 15.9
click at [454, 206] on div "Workflow Standard Save new view None edit Standard (Default) edit default edit …" at bounding box center [318, 162] width 637 height 271
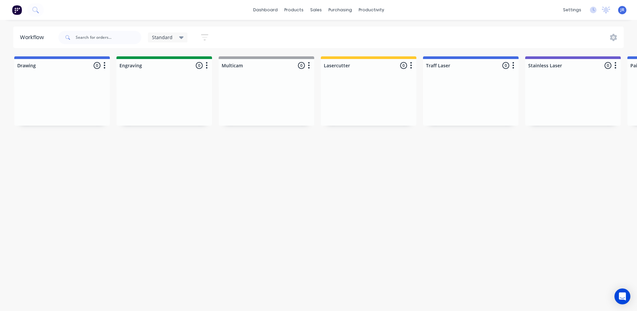
click at [511, 69] on button "button" at bounding box center [513, 66] width 8 height 8
click at [479, 102] on button "Summaries" at bounding box center [484, 101] width 66 height 11
click at [487, 161] on div "Workflow Standard Save new view None edit Standard (Default) edit default edit …" at bounding box center [318, 162] width 637 height 271
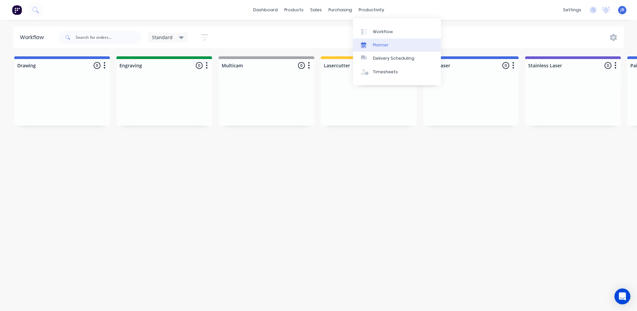
click at [379, 47] on div "Planner" at bounding box center [381, 45] width 16 height 6
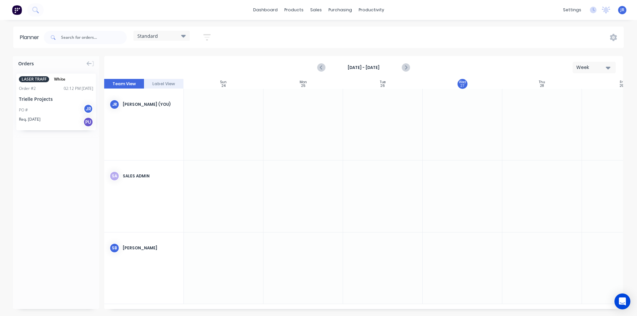
scroll to position [0, 0]
click at [89, 123] on div "PU" at bounding box center [88, 122] width 10 height 10
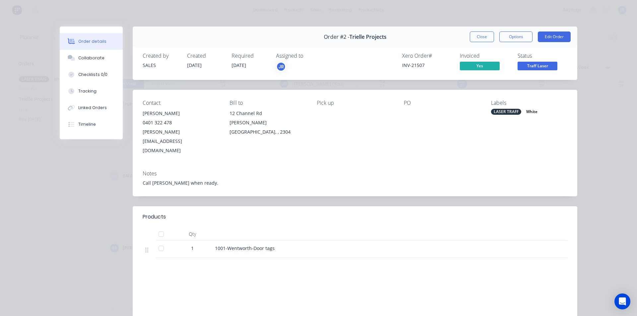
click at [279, 65] on div "JR" at bounding box center [281, 67] width 10 height 10
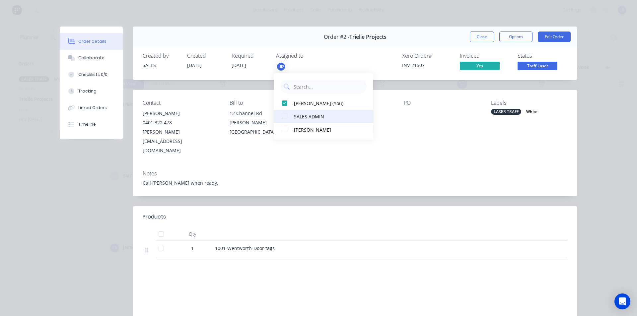
click at [284, 116] on div at bounding box center [284, 116] width 13 height 13
click at [284, 126] on div at bounding box center [284, 129] width 13 height 13
click at [283, 104] on div at bounding box center [284, 103] width 13 height 13
click at [283, 118] on div at bounding box center [284, 116] width 13 height 13
click at [285, 103] on div at bounding box center [284, 103] width 13 height 13
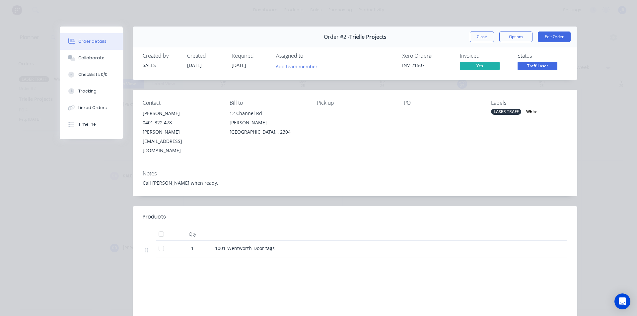
click at [298, 20] on div "Order details Collaborate Checklists 0/0 Tracking Linked Orders Timeline Order …" at bounding box center [318, 158] width 637 height 316
click at [477, 32] on button "Close" at bounding box center [482, 37] width 24 height 11
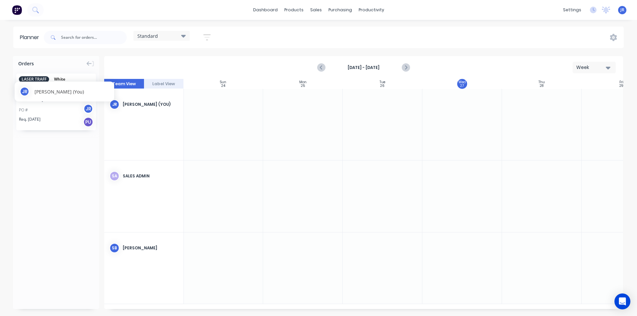
click at [89, 109] on div "JR" at bounding box center [88, 109] width 10 height 10
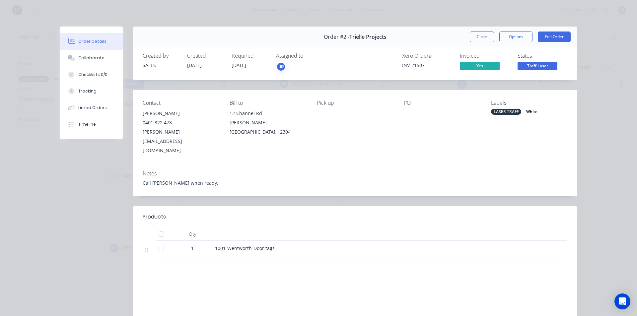
click at [278, 63] on div "JR" at bounding box center [281, 67] width 10 height 10
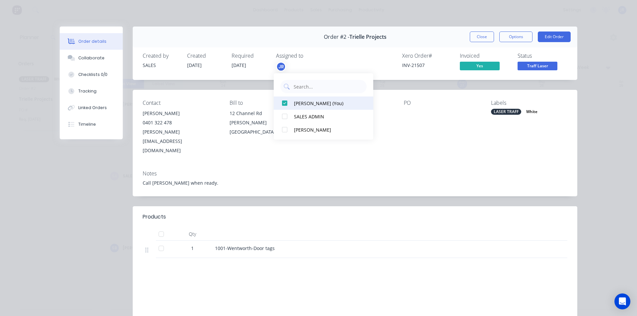
click at [286, 102] on div at bounding box center [284, 103] width 13 height 13
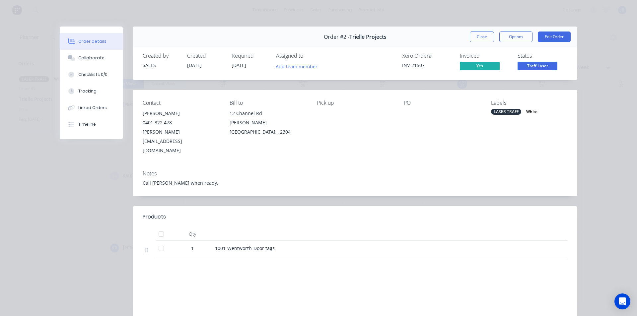
click at [566, 126] on div "Contact Jamie White 0401 322 478 jamie.white@trielleprojects.com.au Bill to 12 …" at bounding box center [355, 127] width 445 height 75
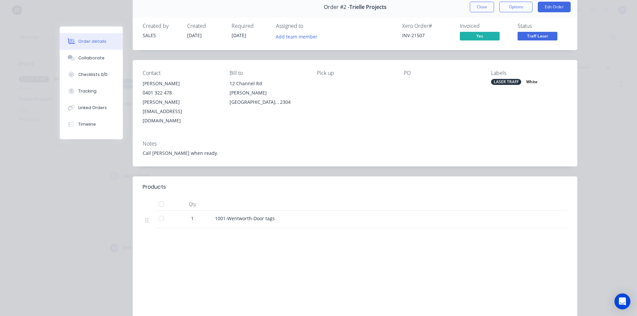
scroll to position [0, 0]
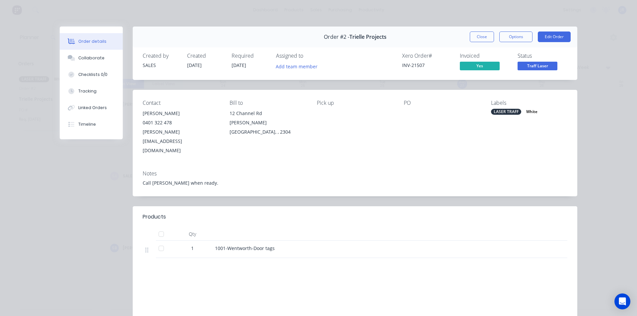
drag, startPoint x: 93, startPoint y: 54, endPoint x: 88, endPoint y: 48, distance: 8.7
click at [93, 54] on button "Collaborate" at bounding box center [91, 58] width 63 height 17
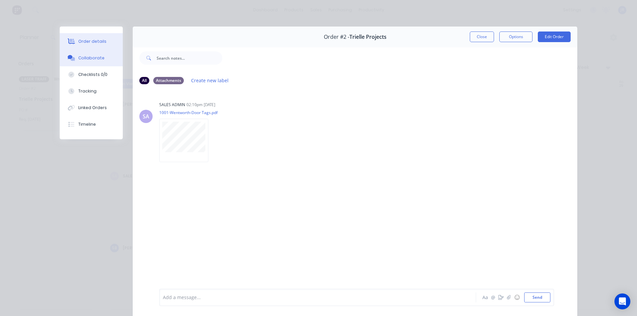
click at [88, 41] on div "Order details" at bounding box center [92, 41] width 28 height 6
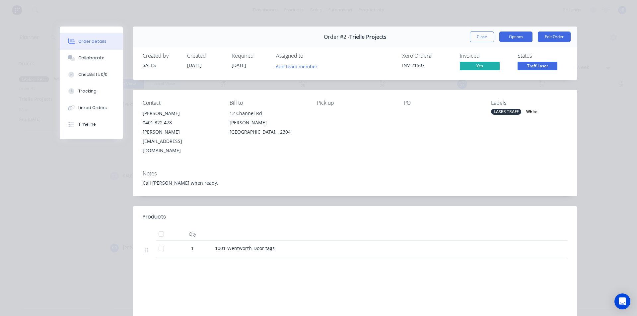
click at [520, 36] on button "Options" at bounding box center [515, 37] width 33 height 11
click at [556, 37] on button "Edit Order" at bounding box center [554, 37] width 33 height 11
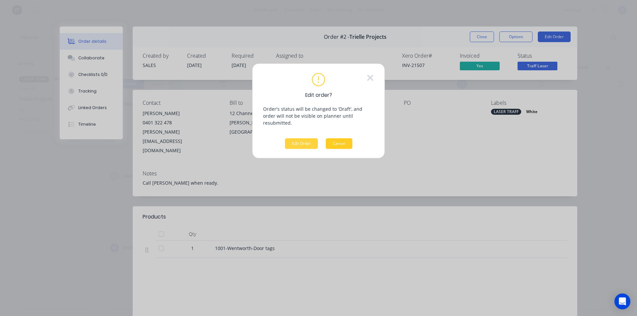
click at [340, 138] on button "Cancel" at bounding box center [339, 143] width 27 height 11
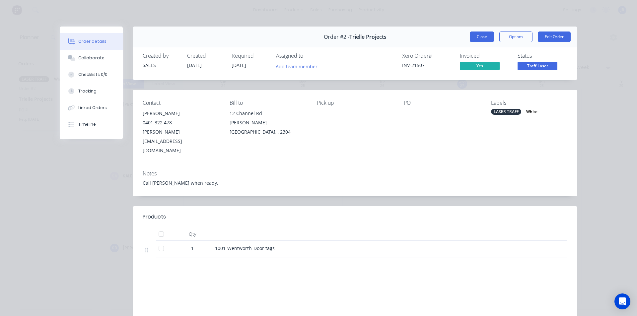
click at [470, 37] on button "Close" at bounding box center [482, 37] width 24 height 11
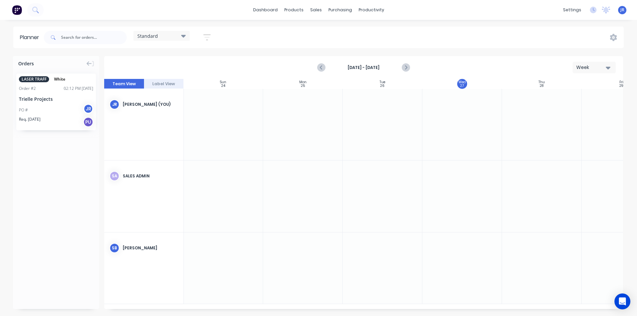
click at [162, 84] on button "Label View" at bounding box center [164, 84] width 40 height 10
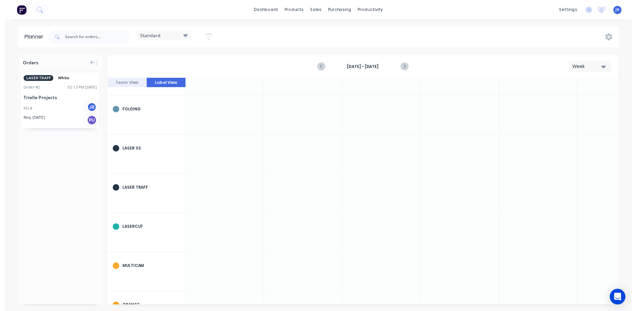
scroll to position [398, 0]
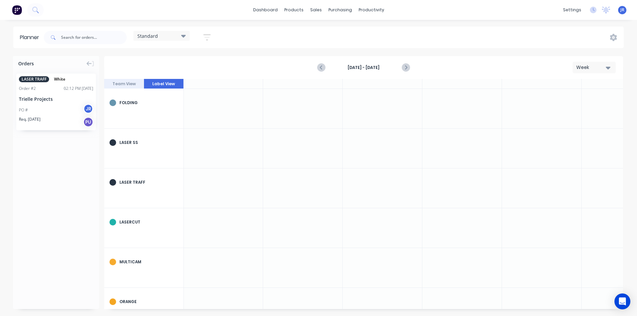
click at [150, 185] on div "LASER TRAFF" at bounding box center [148, 183] width 59 height 6
drag, startPoint x: 597, startPoint y: 67, endPoint x: 595, endPoint y: 74, distance: 6.9
click at [596, 69] on div "Week" at bounding box center [591, 67] width 31 height 7
click at [580, 111] on div "Month" at bounding box center [583, 111] width 66 height 13
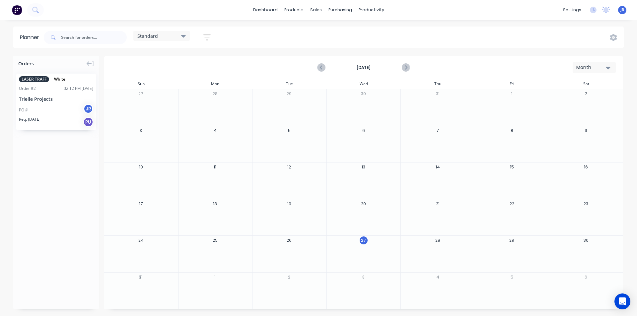
click at [354, 249] on div at bounding box center [364, 258] width 74 height 22
click at [185, 36] on icon at bounding box center [183, 36] width 5 height 3
drag, startPoint x: 231, startPoint y: 36, endPoint x: 199, endPoint y: 36, distance: 31.2
click at [212, 36] on div "Standard Save new view None edit Standard (Default) edit Show/Hide users Show/H…" at bounding box center [332, 38] width 581 height 20
click at [205, 37] on icon "button" at bounding box center [206, 37] width 7 height 8
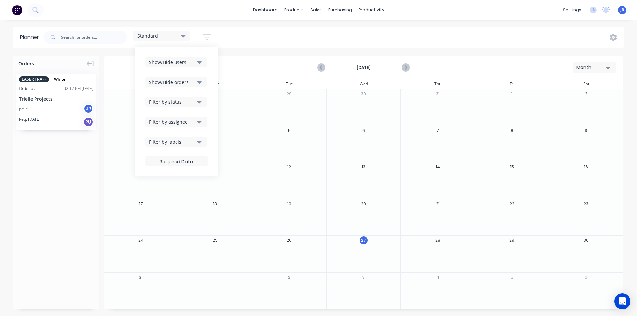
click at [189, 82] on div "Show/Hide orders" at bounding box center [172, 82] width 46 height 7
click at [193, 81] on div "Show/Hide orders" at bounding box center [172, 82] width 46 height 7
click at [237, 40] on div "Standard Save new view None edit Standard (Default) edit Show/Hide users Show/H…" at bounding box center [332, 38] width 581 height 20
click at [35, 80] on span "LASER TRAFF" at bounding box center [34, 79] width 30 height 6
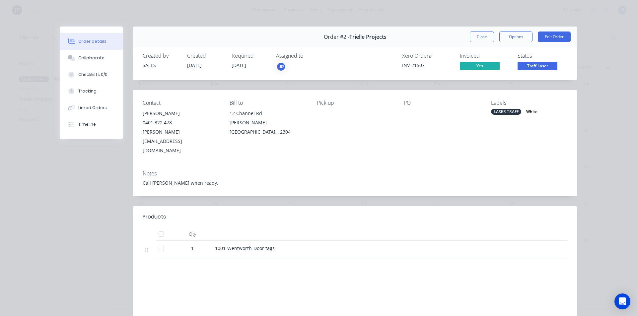
click at [499, 111] on div "LASER TRAFF" at bounding box center [506, 112] width 30 height 6
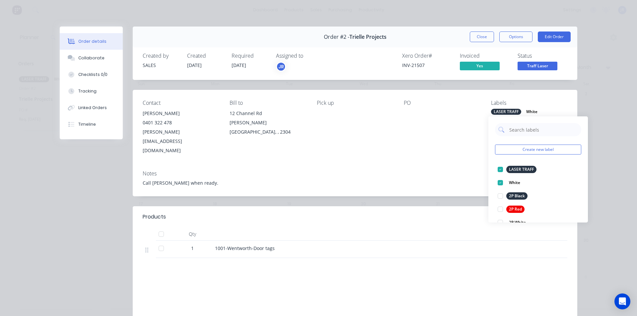
click at [459, 165] on div "Notes Call Jamie when ready." at bounding box center [355, 180] width 445 height 31
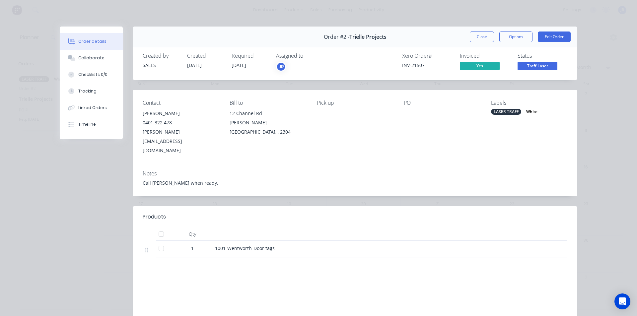
click at [472, 35] on button "Close" at bounding box center [482, 37] width 24 height 11
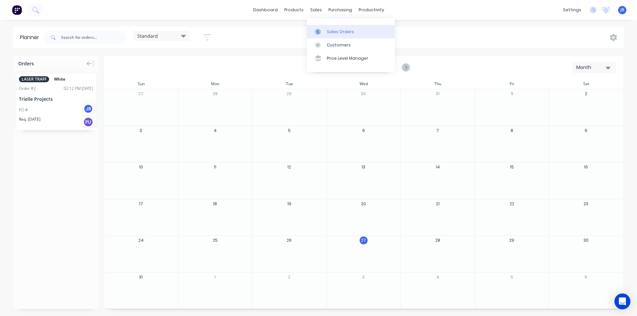
click at [334, 30] on div "Sales Orders" at bounding box center [340, 32] width 27 height 6
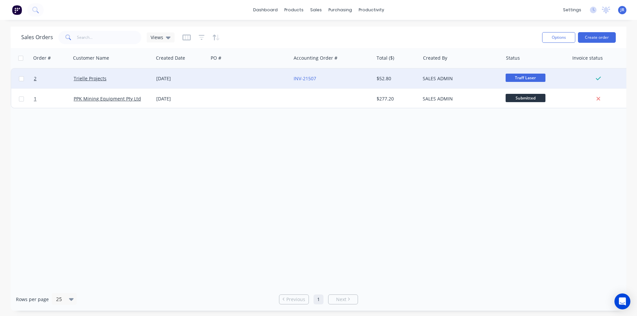
click at [530, 78] on span "Traff Laser" at bounding box center [526, 78] width 40 height 8
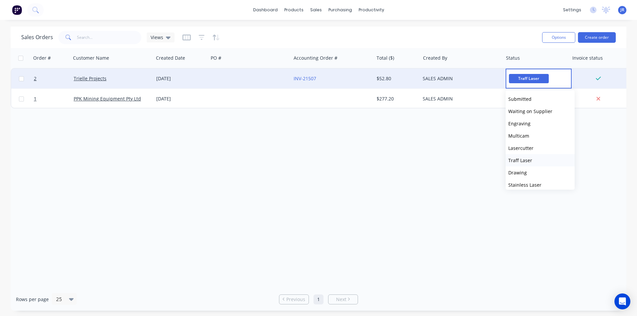
click at [527, 161] on span "Traff Laser" at bounding box center [520, 160] width 24 height 6
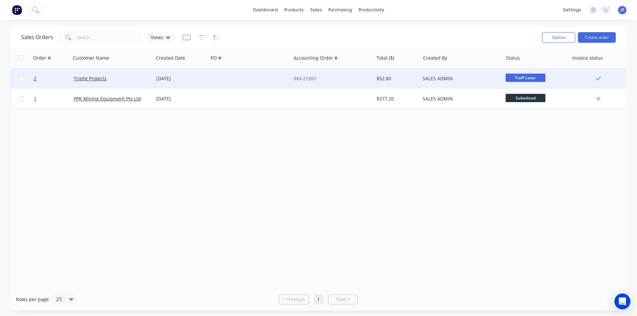
click at [474, 162] on div "Order # Customer Name Created Date PO # Accounting Order # Total ($) Created By…" at bounding box center [319, 168] width 616 height 240
click at [366, 8] on div "productivity" at bounding box center [371, 10] width 32 height 10
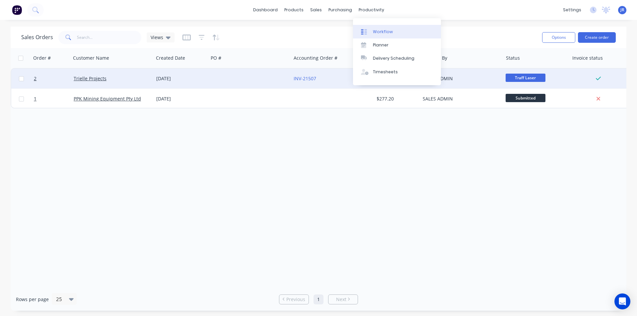
click at [377, 30] on div "Workflow" at bounding box center [383, 32] width 20 height 6
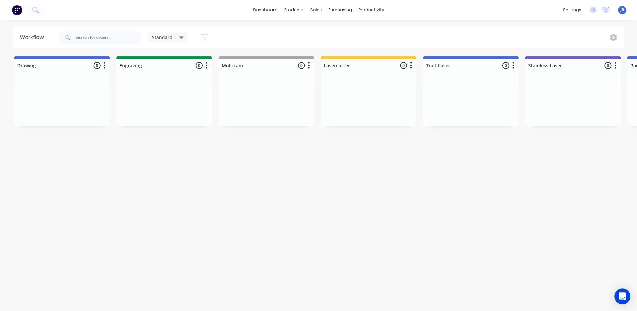
click at [264, 222] on div "Workflow Standard Save new view None edit Standard (Default) edit default edit …" at bounding box center [318, 162] width 637 height 271
drag, startPoint x: 624, startPoint y: 295, endPoint x: 618, endPoint y: 290, distance: 7.3
click at [624, 295] on icon "Open Intercom Messenger" at bounding box center [623, 296] width 8 height 9
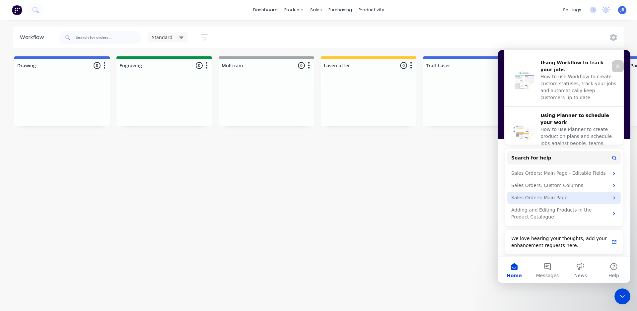
scroll to position [255, 0]
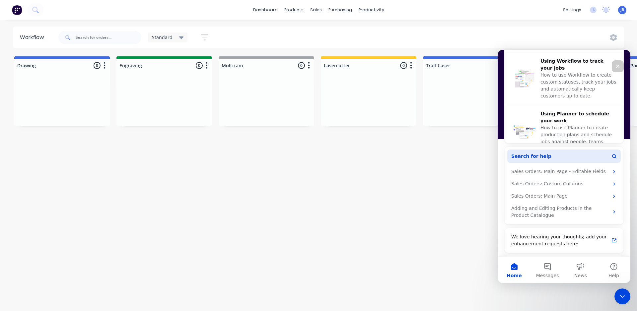
click at [563, 150] on button "Search for help" at bounding box center [563, 156] width 113 height 13
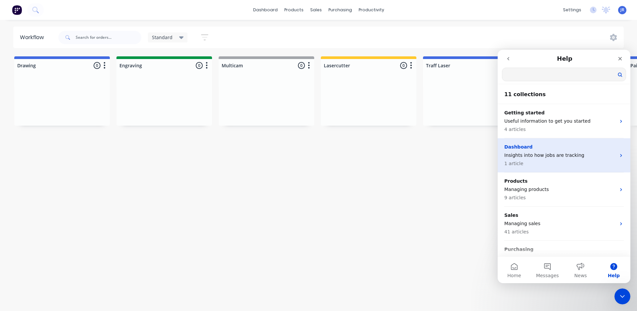
scroll to position [0, 0]
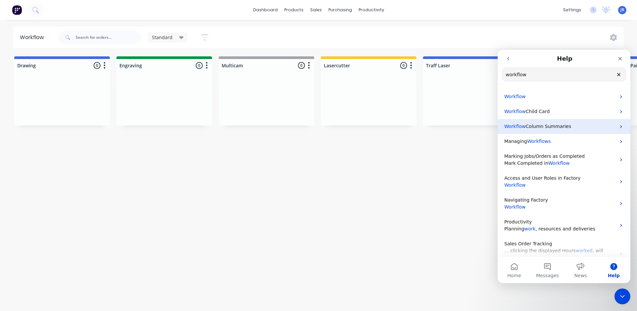
type input "workflow"
click at [546, 127] on span "Column Summaries" at bounding box center [548, 126] width 45 height 5
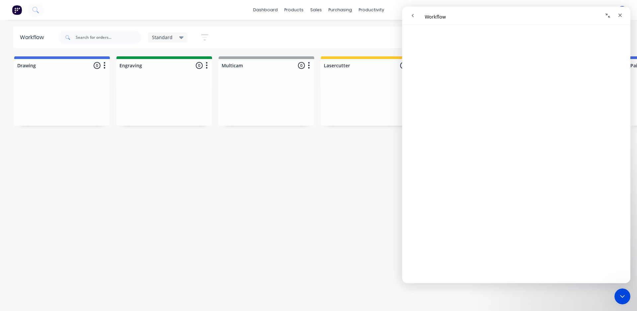
scroll to position [99, 0]
click at [180, 36] on icon at bounding box center [181, 37] width 5 height 7
click at [183, 55] on input "text" at bounding box center [200, 55] width 66 height 13
click at [204, 38] on icon "button" at bounding box center [204, 37] width 5 height 1
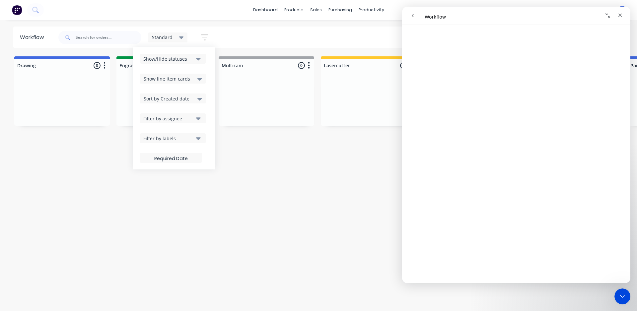
click at [198, 60] on icon "button" at bounding box center [198, 59] width 5 height 3
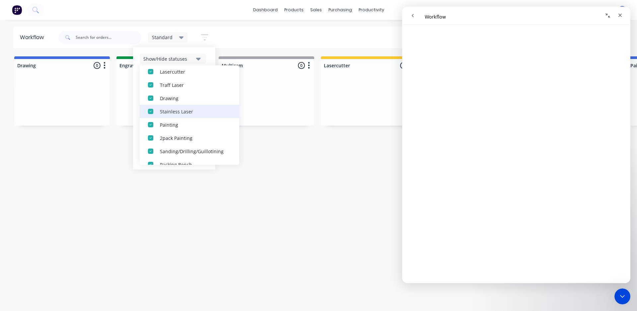
scroll to position [113, 0]
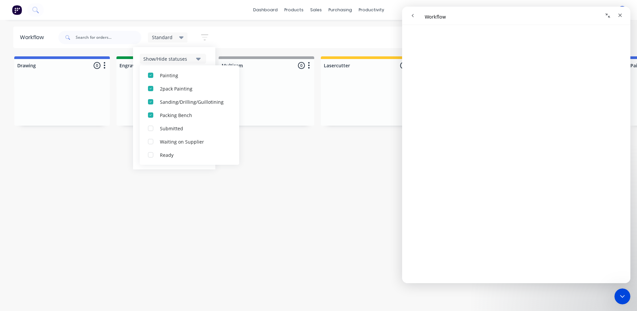
click at [198, 57] on icon "button" at bounding box center [198, 58] width 5 height 7
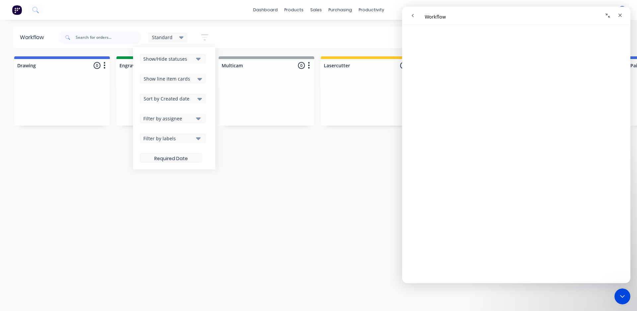
click at [190, 79] on div "Show line item cards" at bounding box center [173, 79] width 58 height 8
click at [191, 77] on div "Show line item cards" at bounding box center [173, 79] width 58 height 8
click at [182, 100] on span "Sort by Created date" at bounding box center [167, 98] width 46 height 7
click at [188, 98] on div "Sort by Created date" at bounding box center [173, 99] width 58 height 8
click at [181, 119] on div "Filter by assignee" at bounding box center [168, 118] width 50 height 7
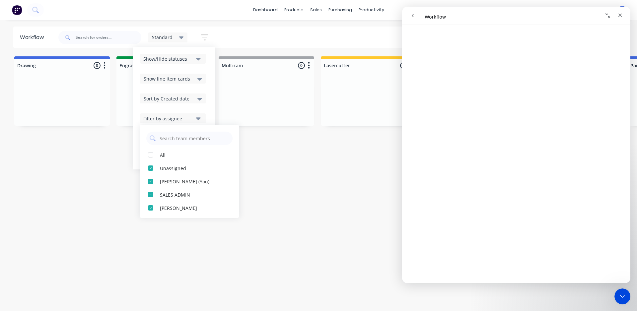
click at [180, 116] on div "Filter by assignee" at bounding box center [168, 118] width 50 height 7
click at [177, 138] on div "Filter by labels" at bounding box center [168, 138] width 50 height 7
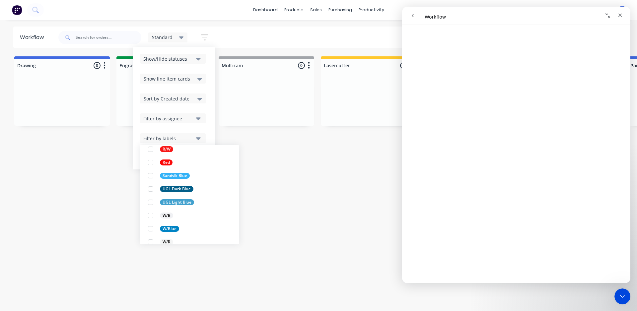
scroll to position [338, 0]
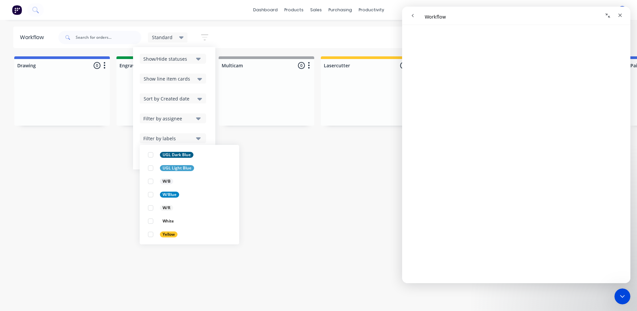
click at [178, 142] on button "Filter by labels" at bounding box center [173, 138] width 66 height 10
click at [175, 158] on label at bounding box center [171, 158] width 62 height 10
click at [175, 158] on input at bounding box center [171, 158] width 62 height 13
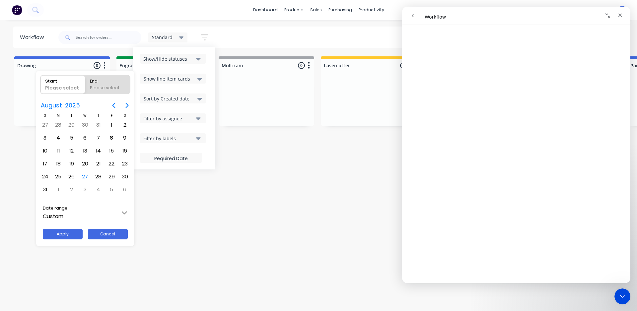
click at [108, 233] on button "Cancel" at bounding box center [108, 234] width 40 height 11
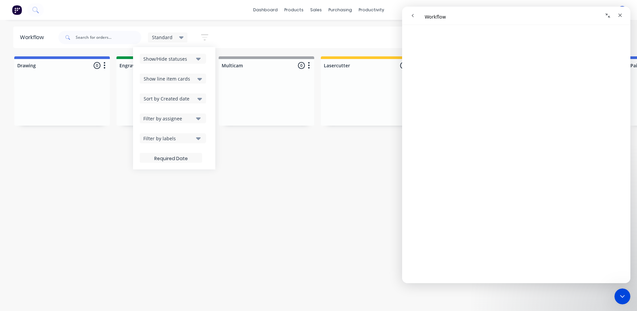
click at [180, 192] on div "Workflow Standard Save new view None edit Standard (Default) edit default edit …" at bounding box center [318, 162] width 637 height 271
click at [170, 38] on span "Standard" at bounding box center [162, 37] width 21 height 7
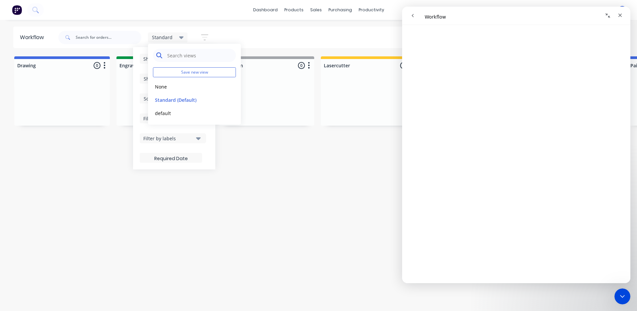
click at [180, 56] on input "text" at bounding box center [200, 55] width 66 height 13
click at [174, 39] on div "Standard" at bounding box center [168, 38] width 32 height 6
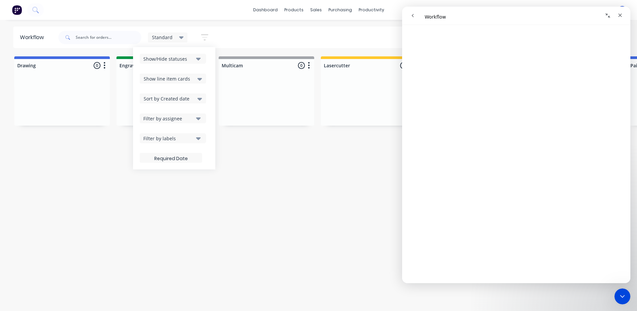
click at [239, 38] on div "Standard Save new view None edit Standard (Default) edit default edit Show/Hide…" at bounding box center [340, 38] width 567 height 20
drag, startPoint x: 98, startPoint y: 29, endPoint x: 95, endPoint y: 46, distance: 17.5
click at [98, 29] on div at bounding box center [99, 38] width 83 height 20
click at [94, 41] on input "text" at bounding box center [109, 37] width 66 height 13
type input "trielle"
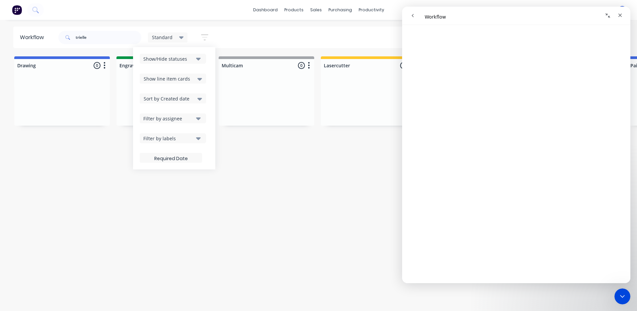
click at [245, 22] on div "dashboard products sales purchasing productivity dashboard products Product Cat…" at bounding box center [318, 135] width 637 height 271
click at [175, 37] on div "Standard" at bounding box center [168, 38] width 32 height 6
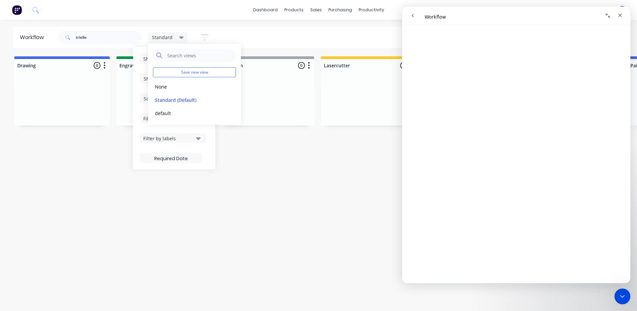
click at [179, 37] on icon at bounding box center [181, 37] width 5 height 7
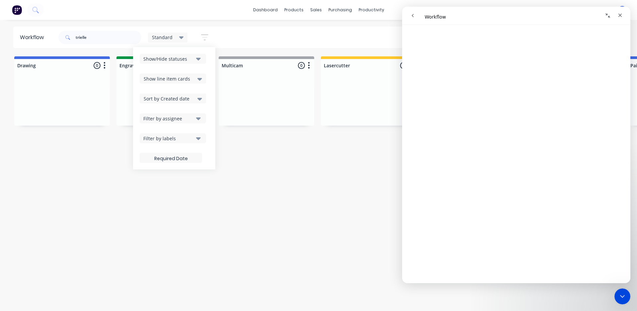
click at [167, 181] on div "Workflow trielle Standard Save new view None edit Standard (Default) edit defau…" at bounding box center [318, 162] width 637 height 271
click at [163, 157] on label at bounding box center [171, 158] width 62 height 10
click at [163, 157] on input at bounding box center [171, 158] width 62 height 13
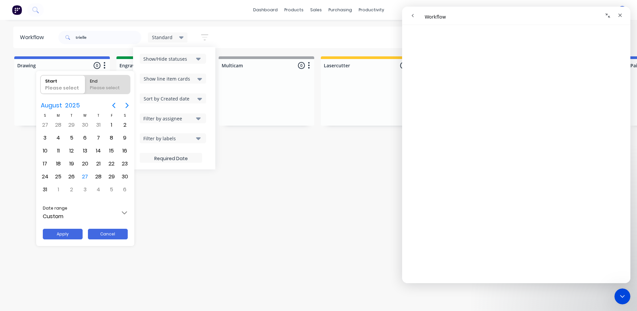
click at [107, 235] on button "Cancel" at bounding box center [108, 234] width 40 height 11
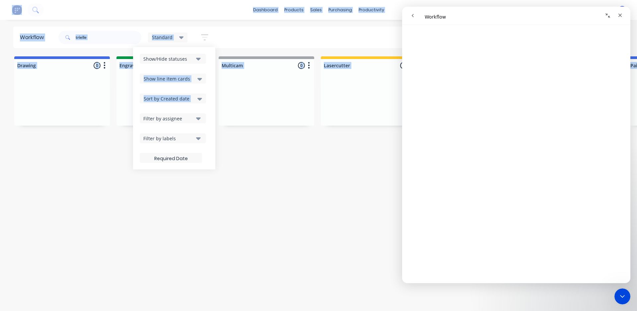
click at [107, 234] on div "Workflow trielle Standard Save new view None edit Standard (Default) edit defau…" at bounding box center [318, 162] width 637 height 271
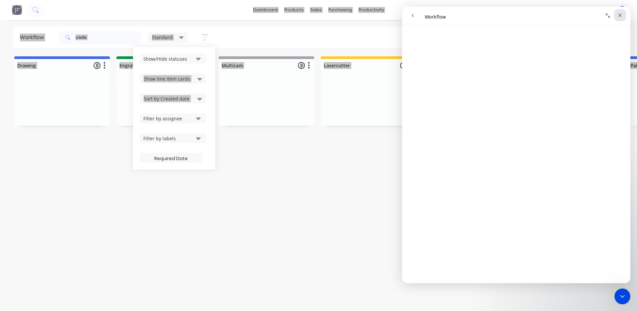
click at [620, 14] on icon "Close" at bounding box center [620, 15] width 5 height 5
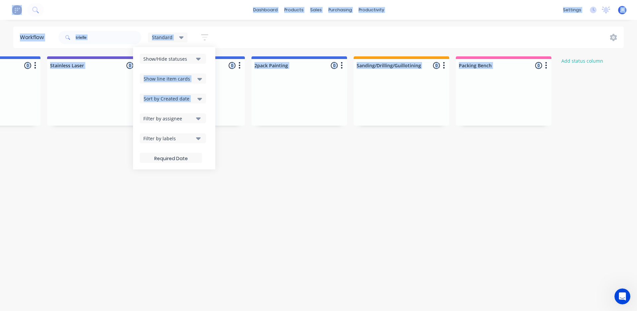
scroll to position [0, 0]
